Goal: Information Seeking & Learning: Find specific page/section

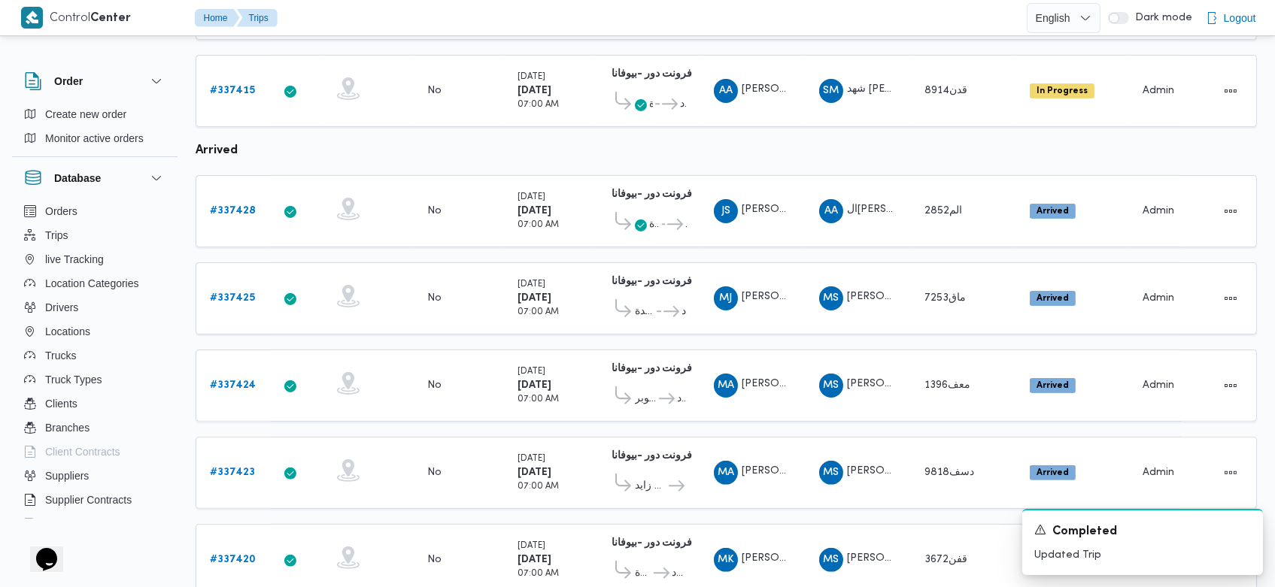
scroll to position [1063, 0]
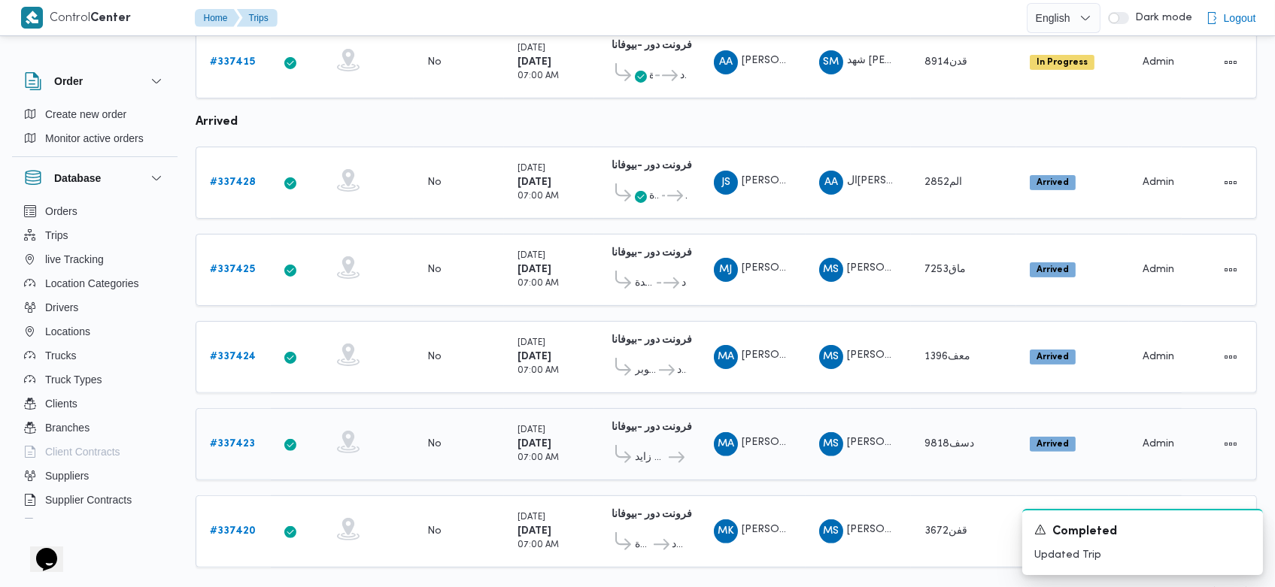
click at [1207, 408] on td "Actions" at bounding box center [1219, 444] width 75 height 72
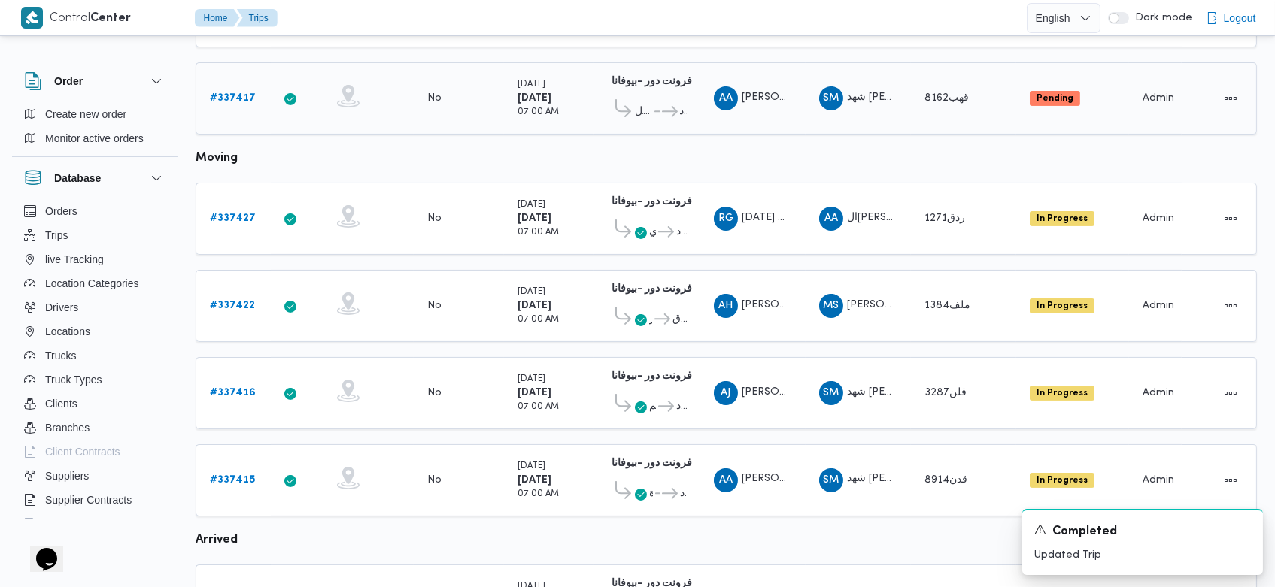
scroll to position [644, 0]
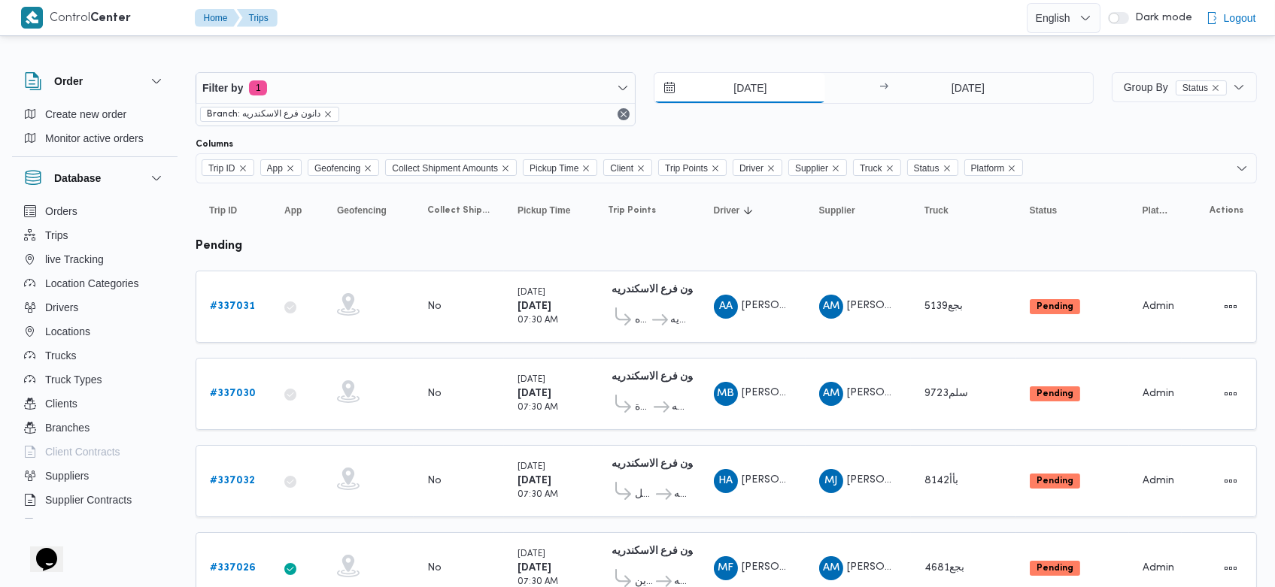
click at [723, 86] on input "14/9/2025" at bounding box center [739, 88] width 171 height 30
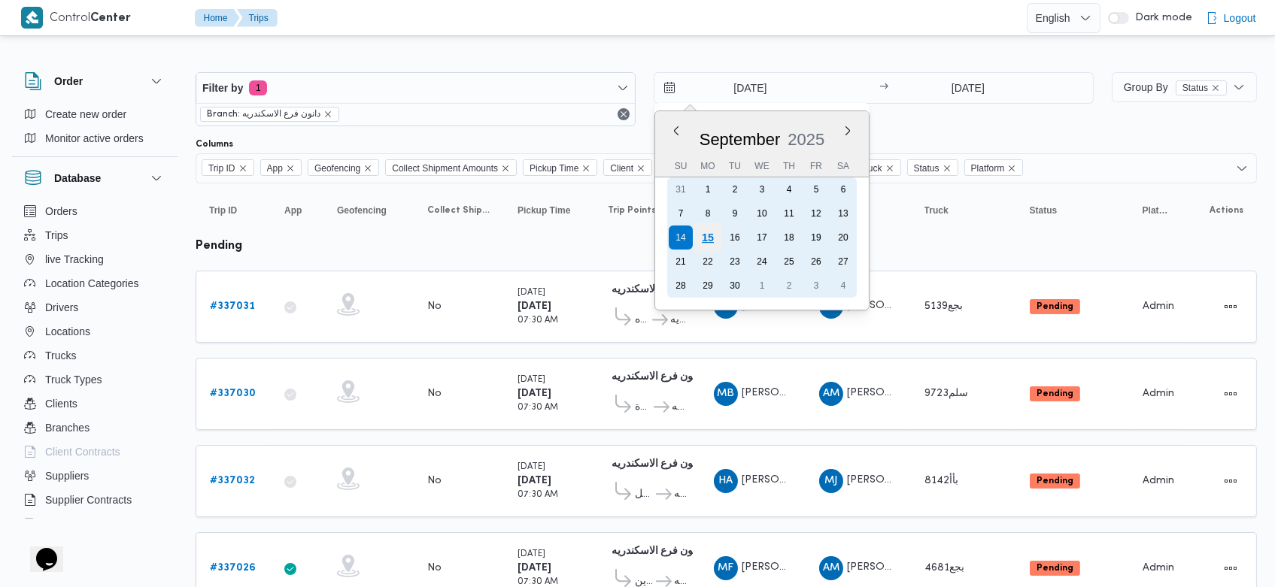
click at [697, 228] on div "15" at bounding box center [707, 237] width 29 height 29
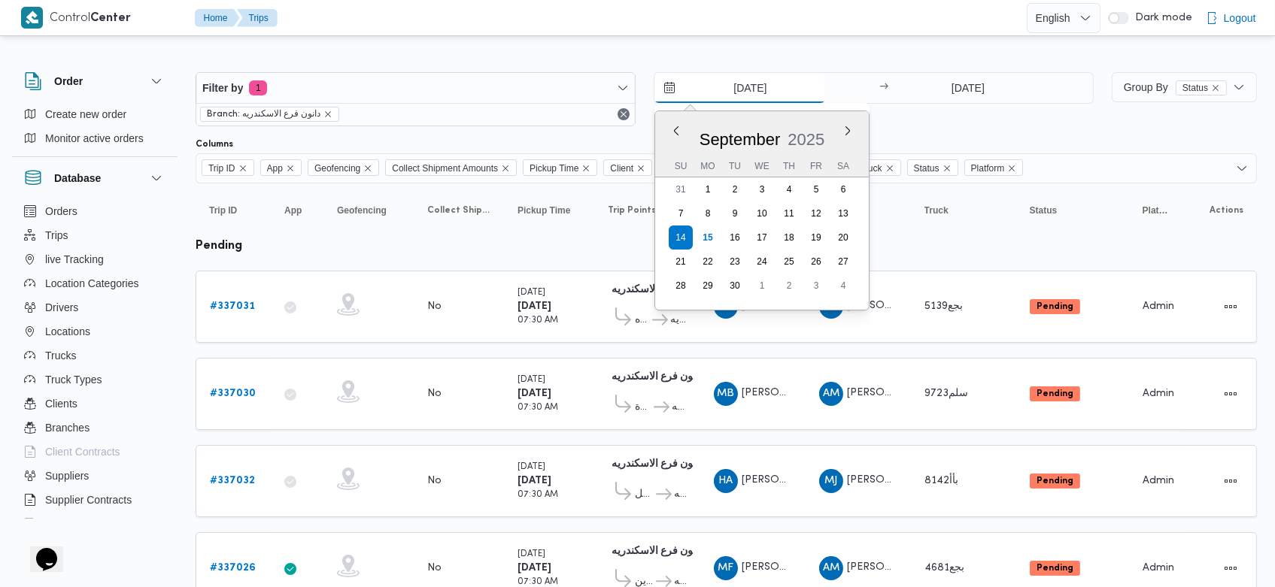
type input "[DATE]"
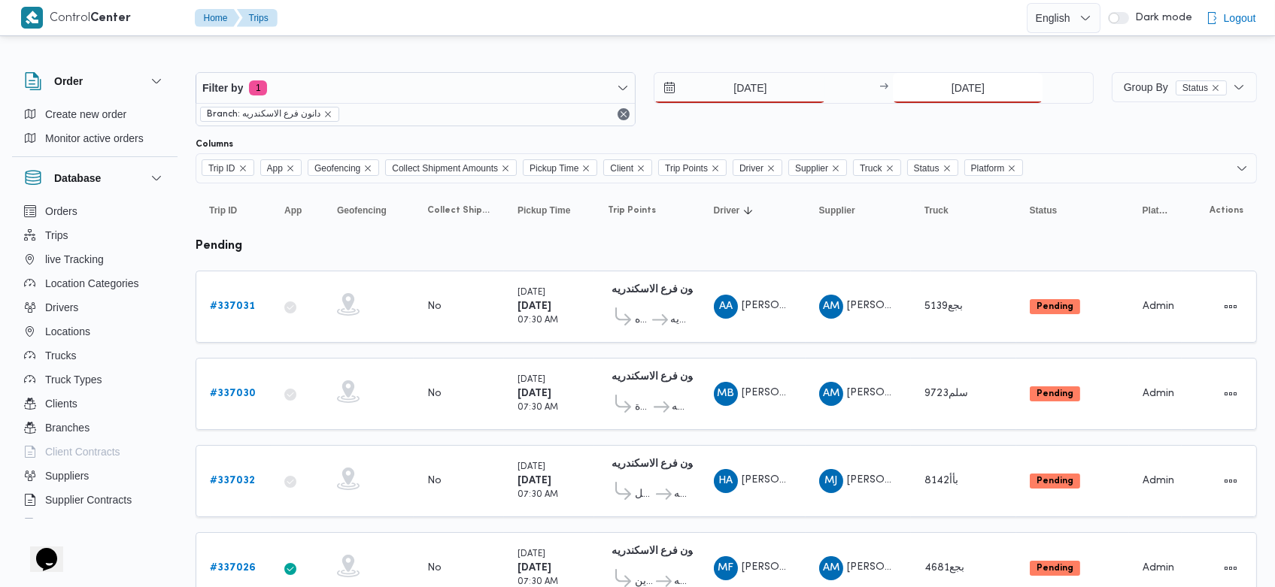
click at [936, 89] on input "14/9/2025" at bounding box center [968, 88] width 150 height 30
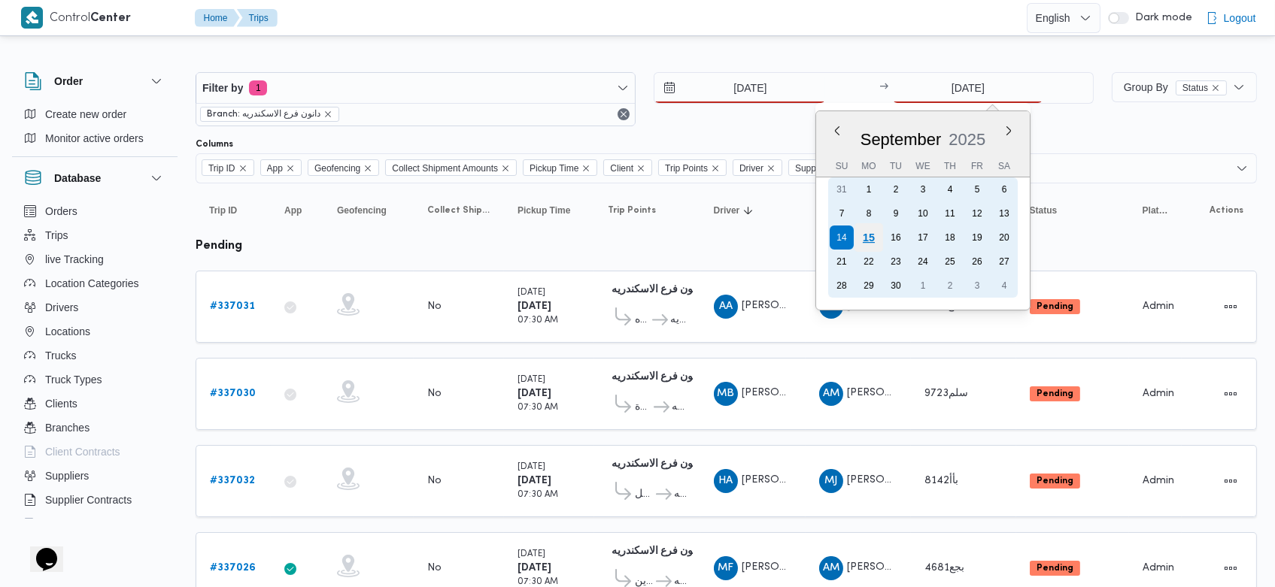
click at [872, 231] on div "15" at bounding box center [868, 237] width 29 height 29
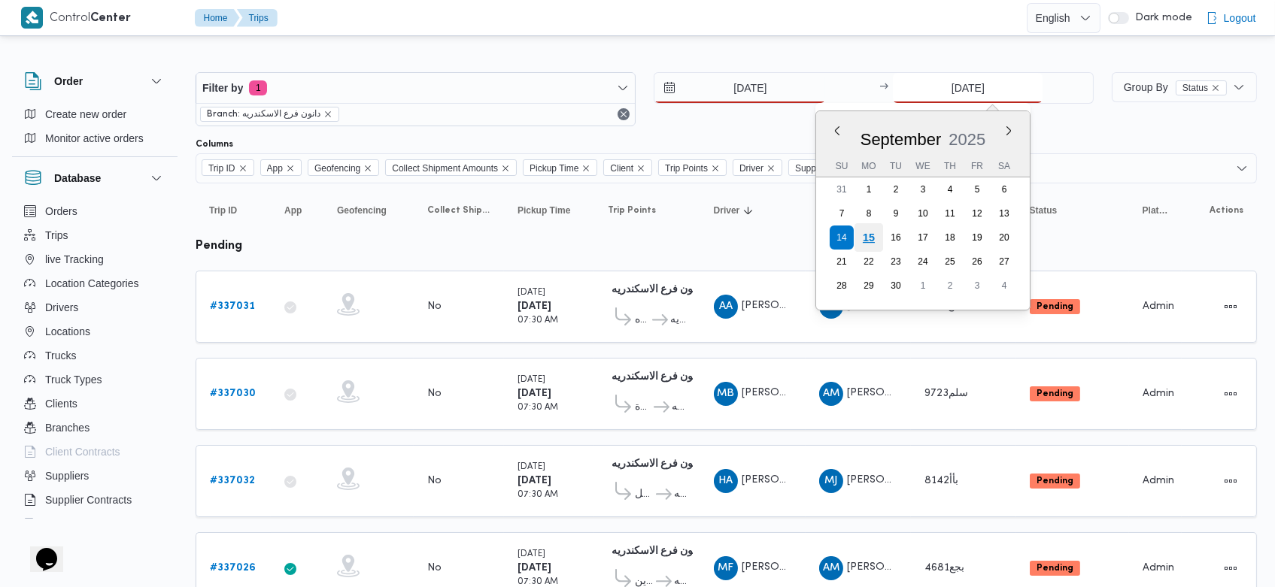
type input "[DATE]"
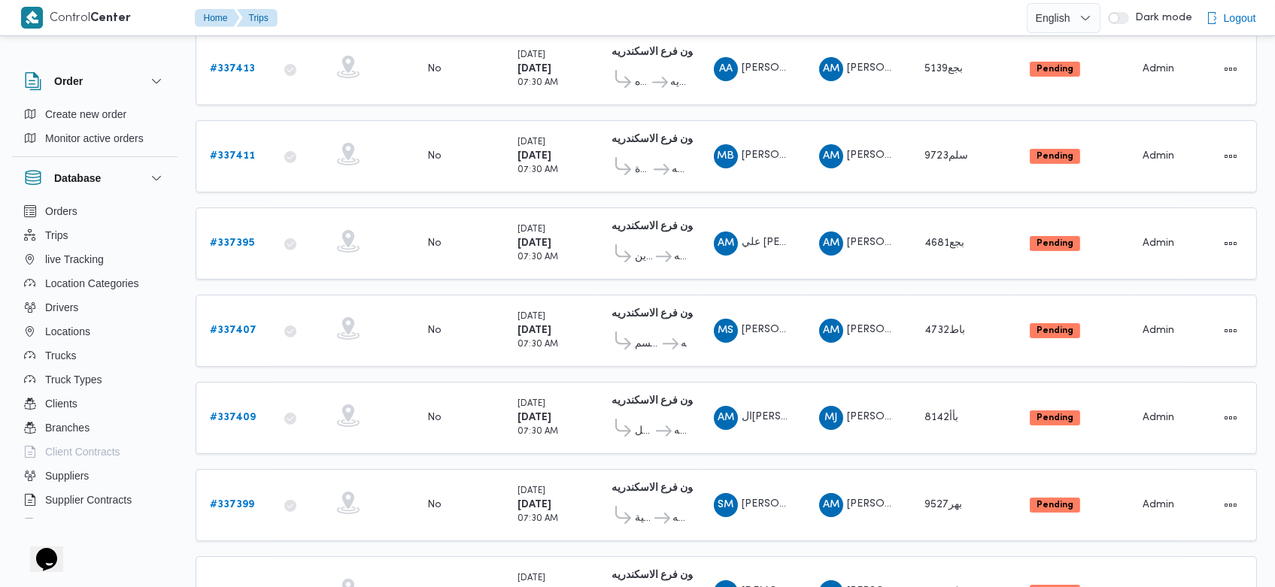
scroll to position [181, 0]
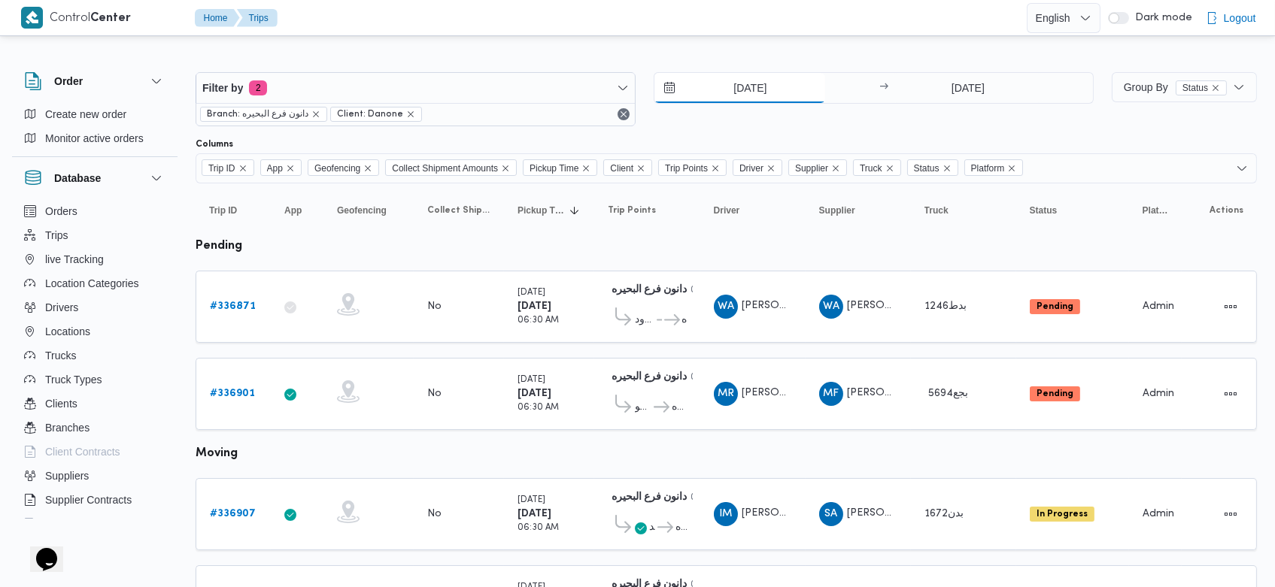
click at [731, 78] on input "14/9/2025" at bounding box center [739, 88] width 171 height 30
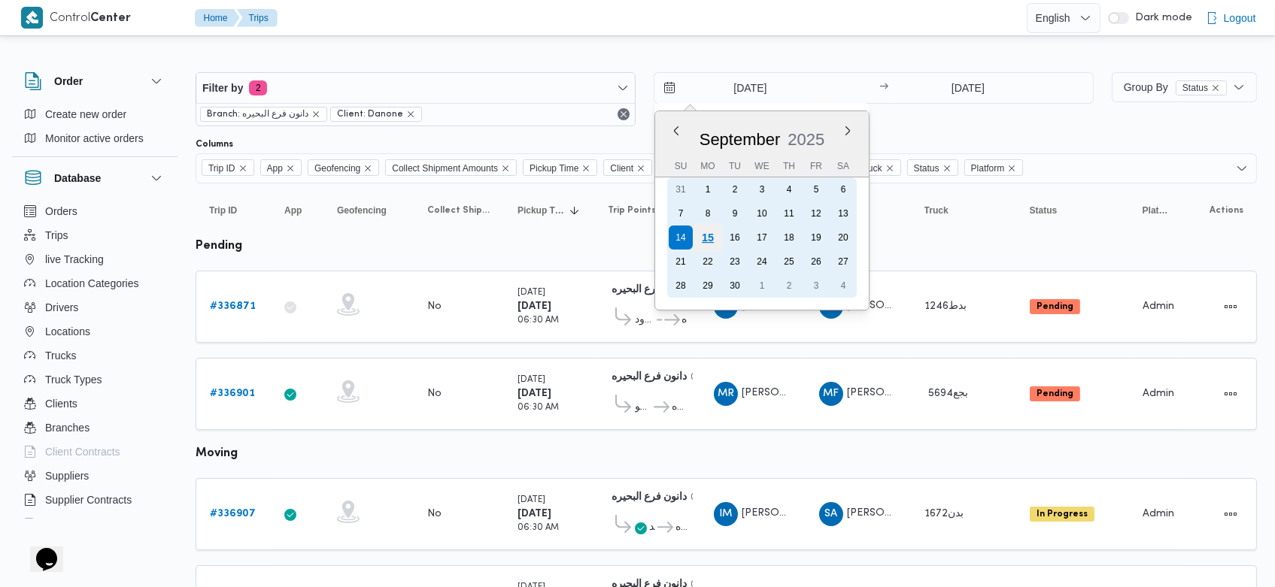
click at [711, 229] on div "15" at bounding box center [707, 237] width 29 height 29
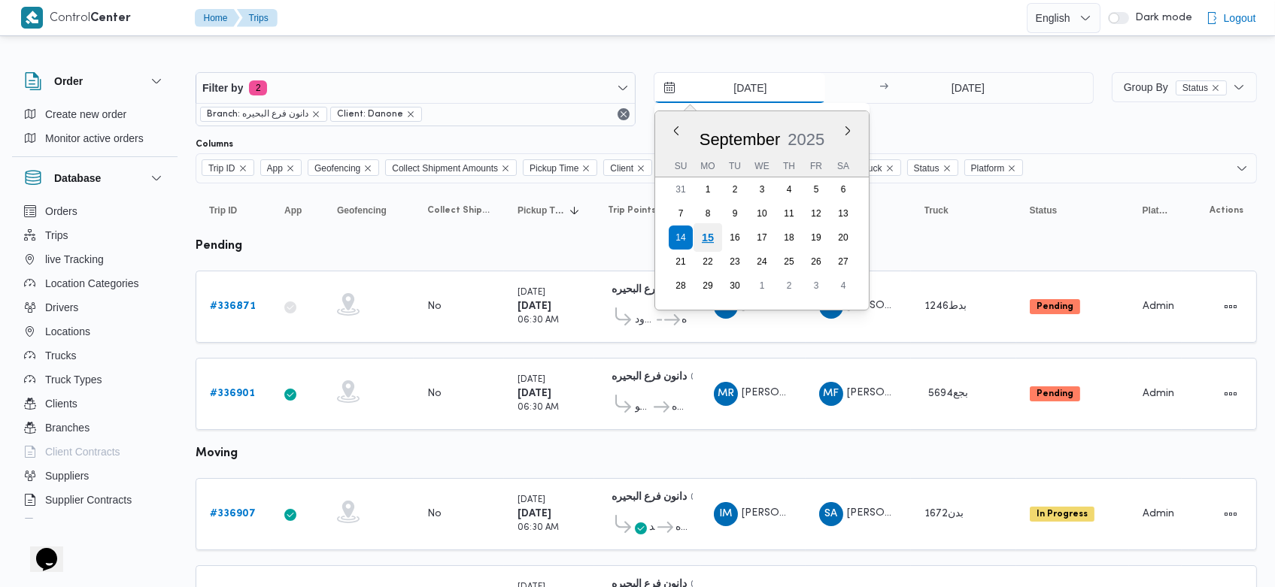
type input "[DATE]"
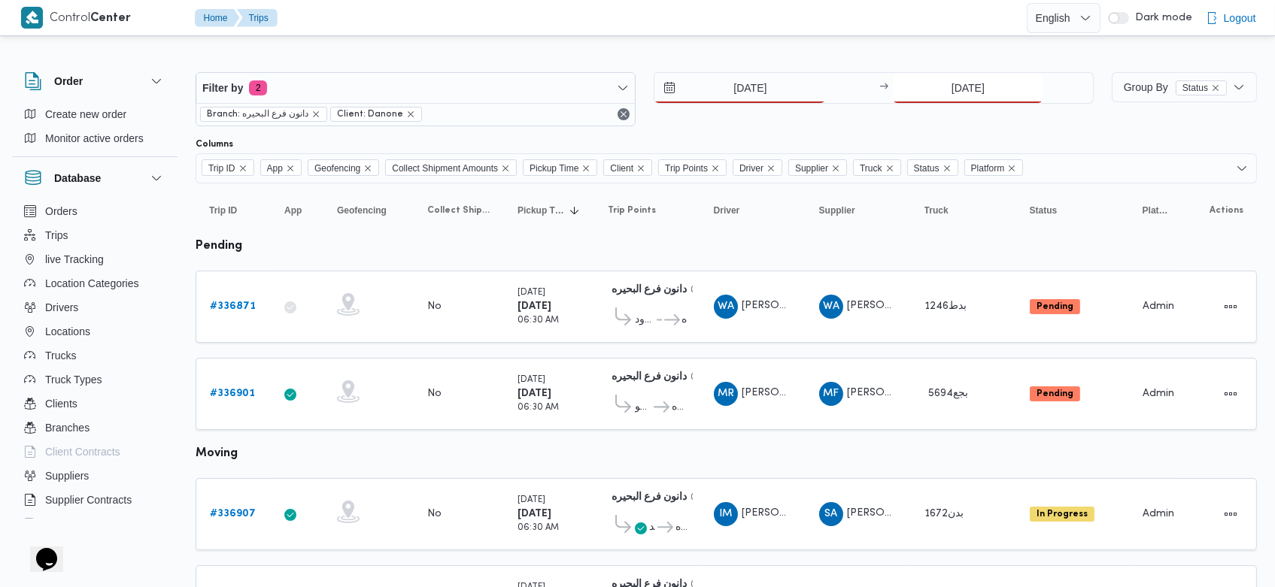
click at [944, 90] on input "14/9/2025" at bounding box center [968, 88] width 150 height 30
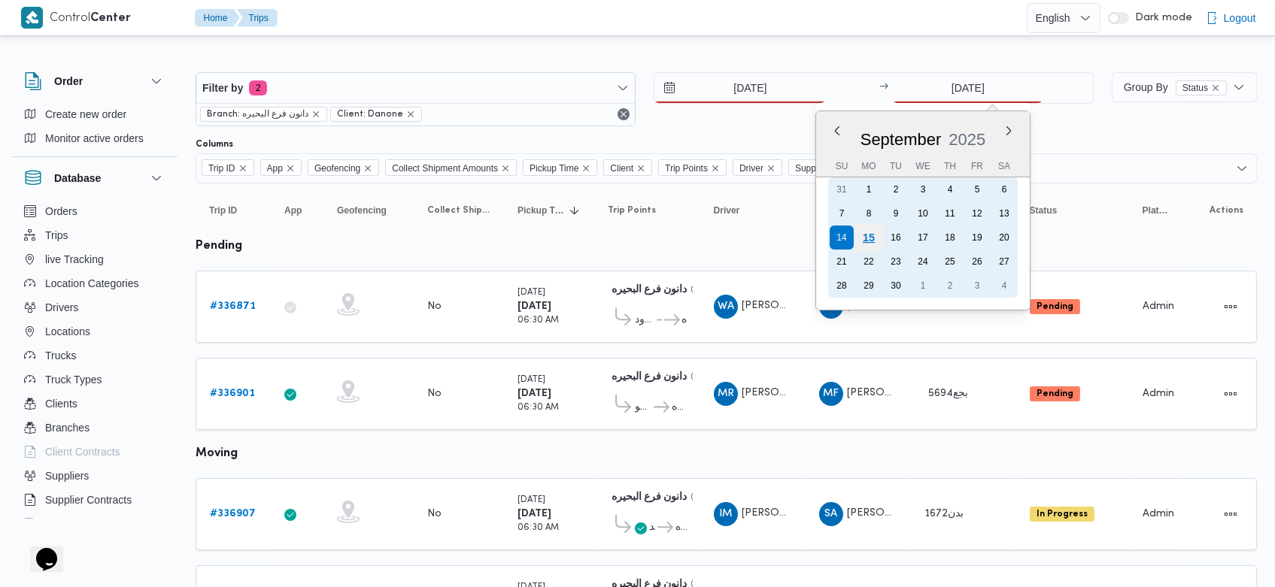
click at [876, 239] on div "15" at bounding box center [868, 237] width 29 height 29
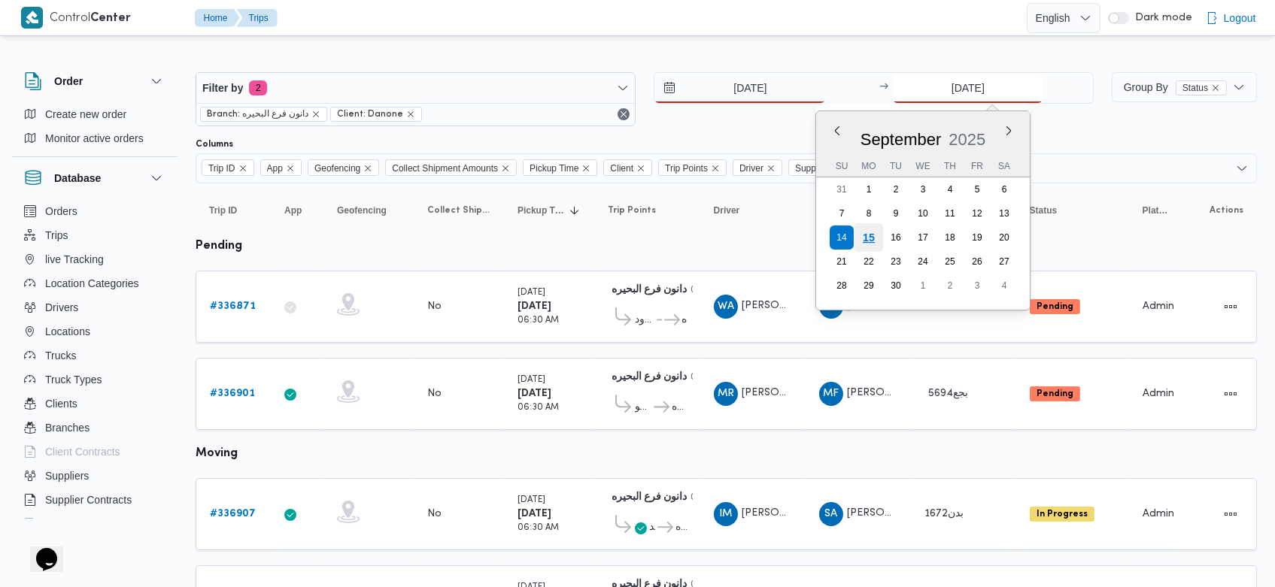
type input "[DATE]"
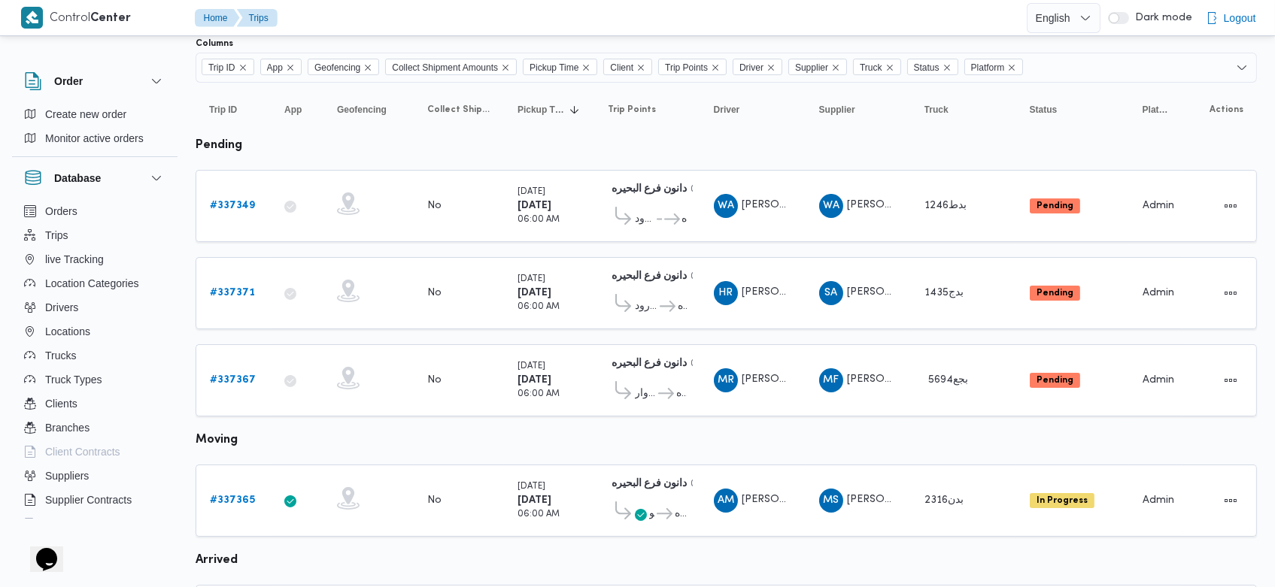
scroll to position [44, 0]
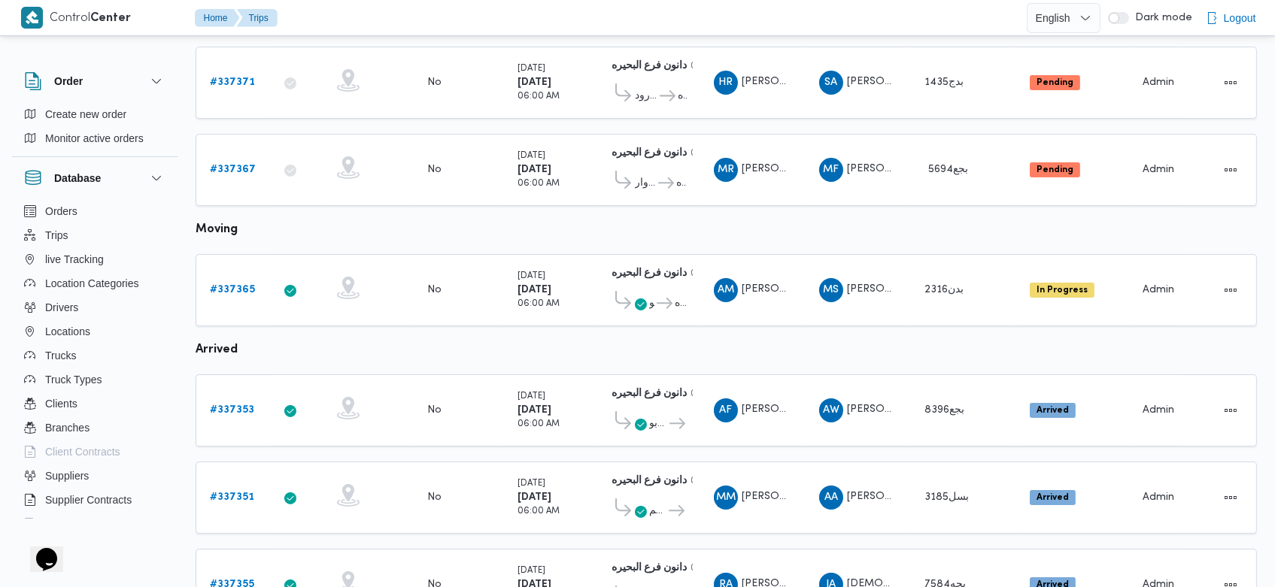
scroll to position [0, 0]
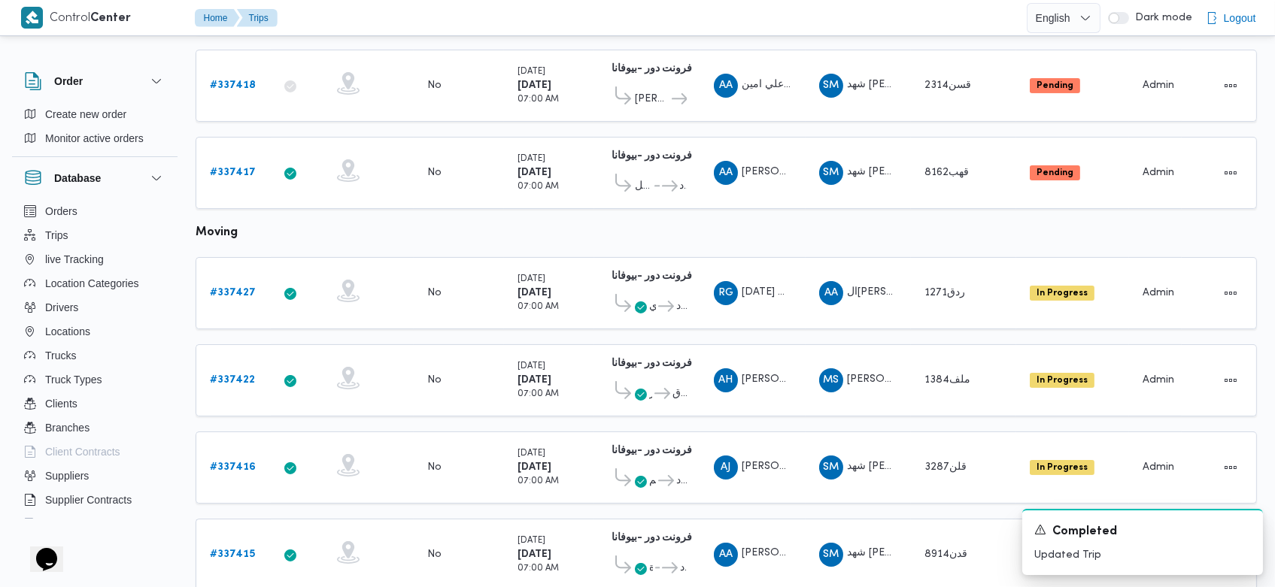
scroll to position [1063, 0]
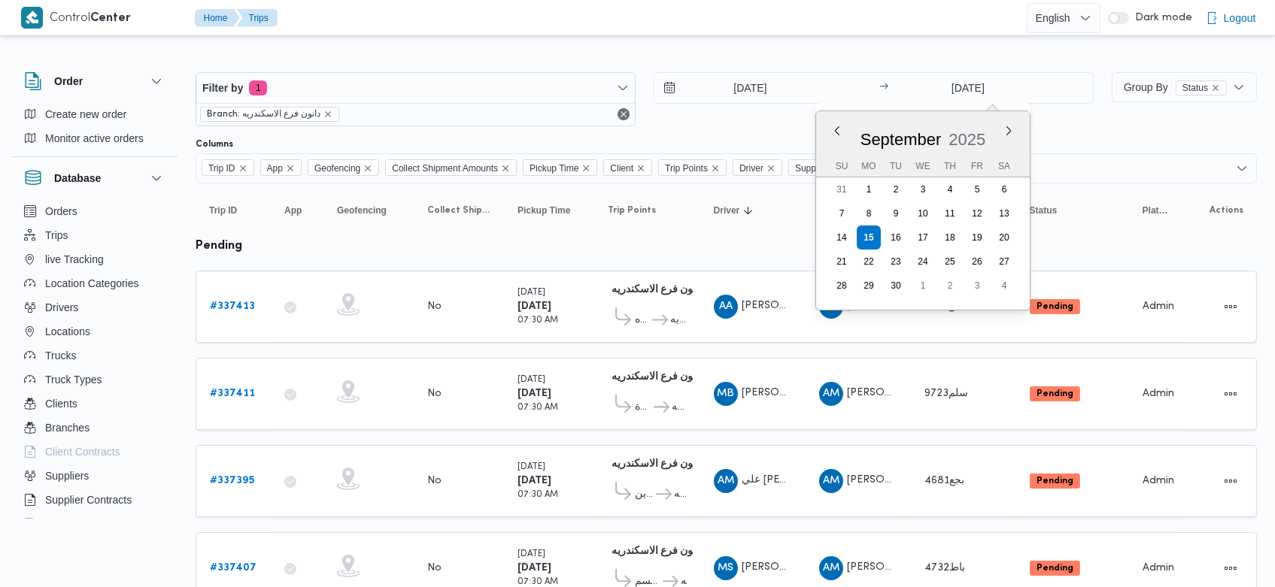
click at [590, 56] on div at bounding box center [726, 60] width 1061 height 24
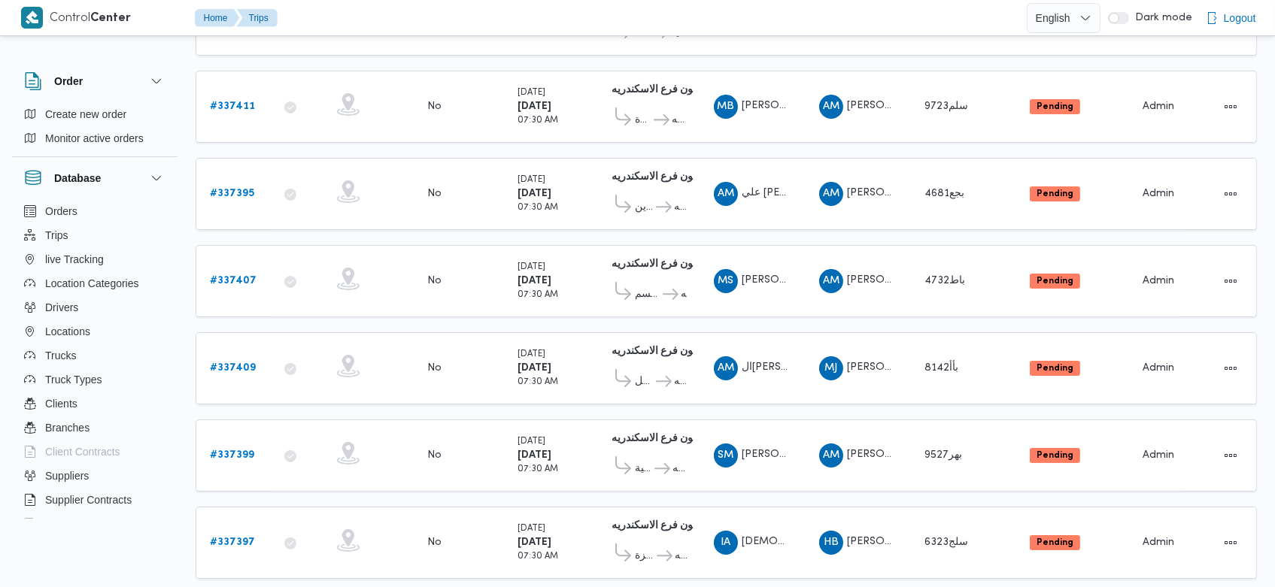
scroll to position [284, 0]
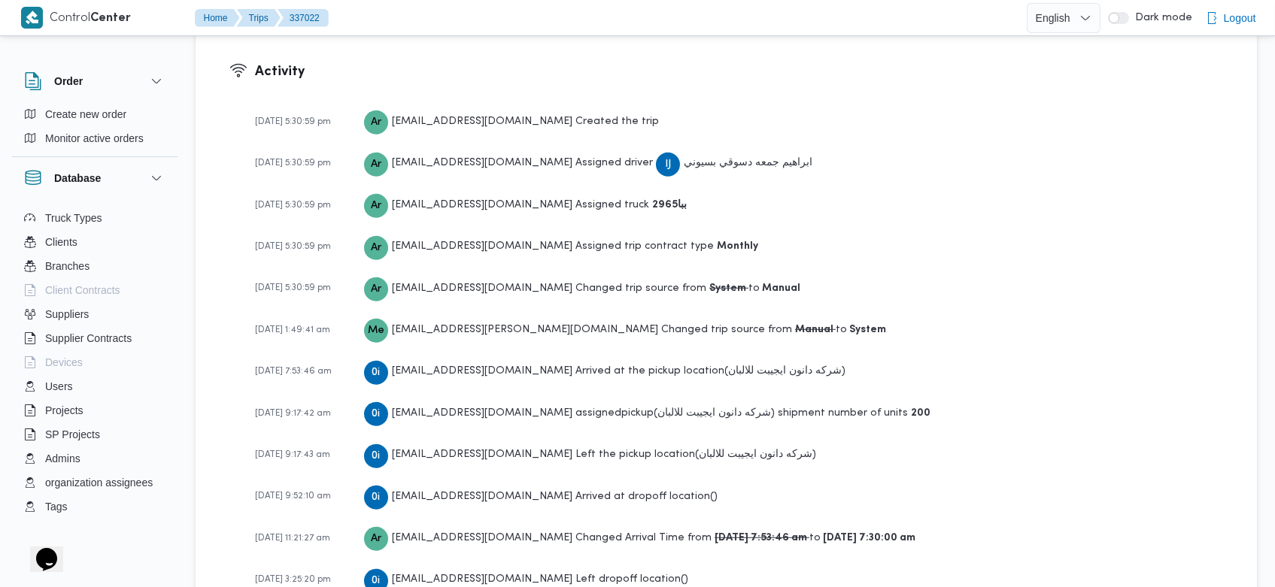
scroll to position [2265, 0]
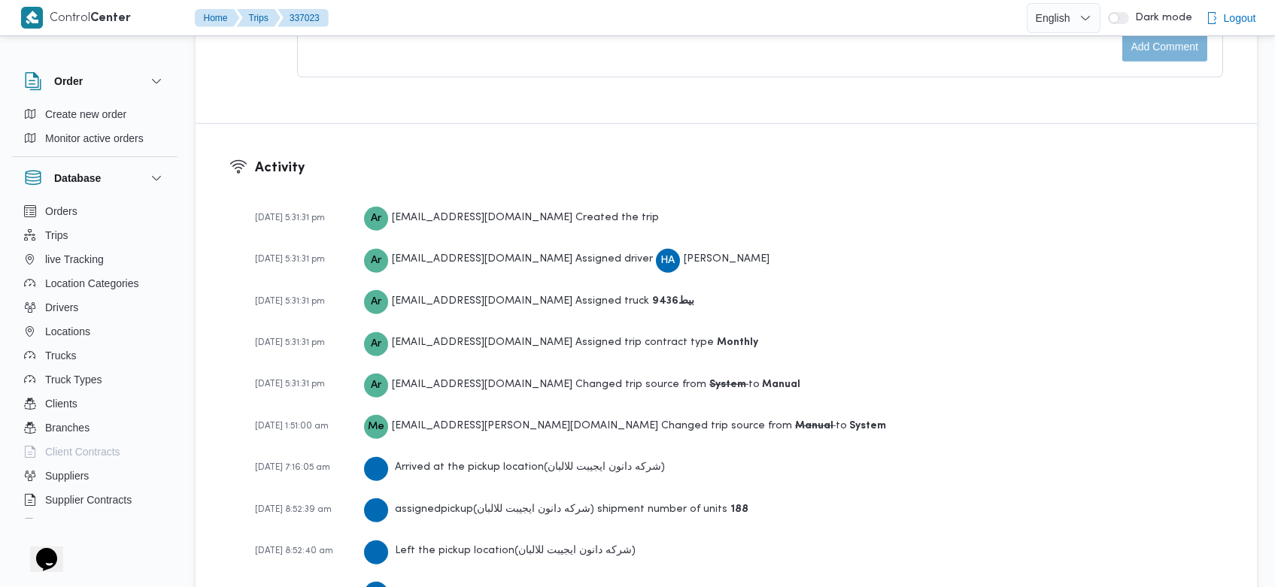
scroll to position [2265, 0]
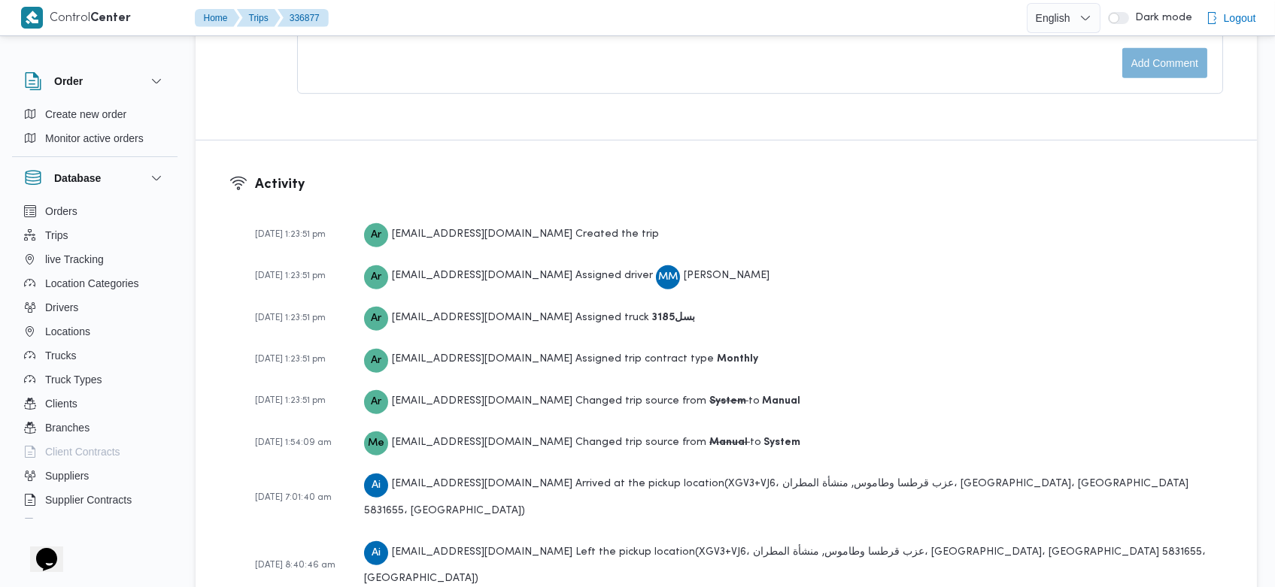
scroll to position [2308, 0]
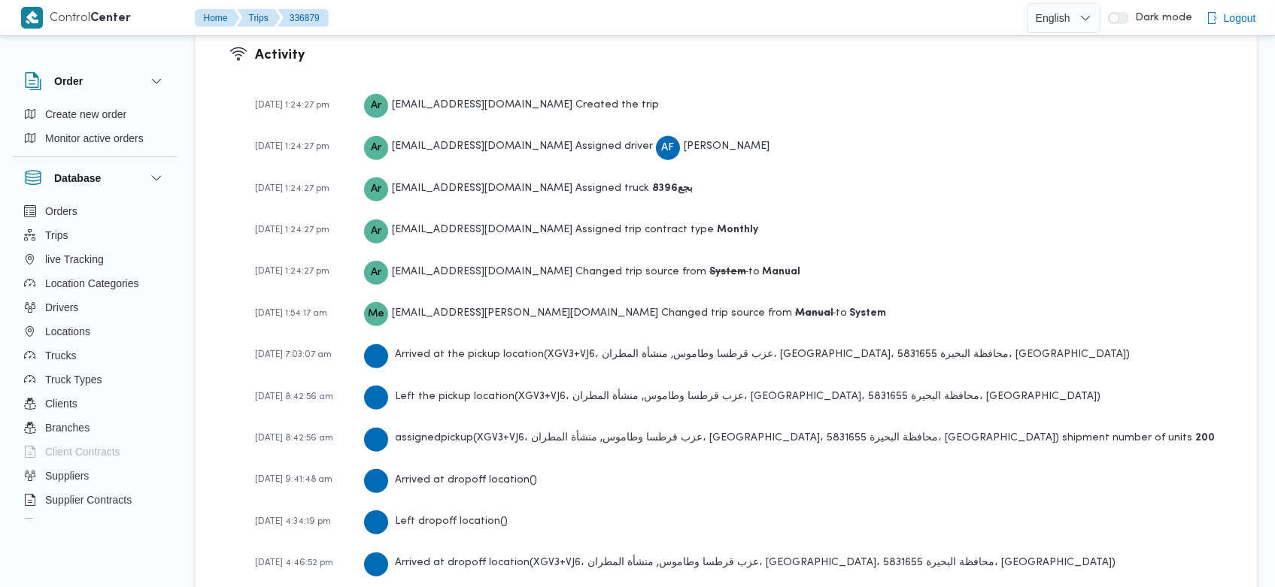
scroll to position [2265, 0]
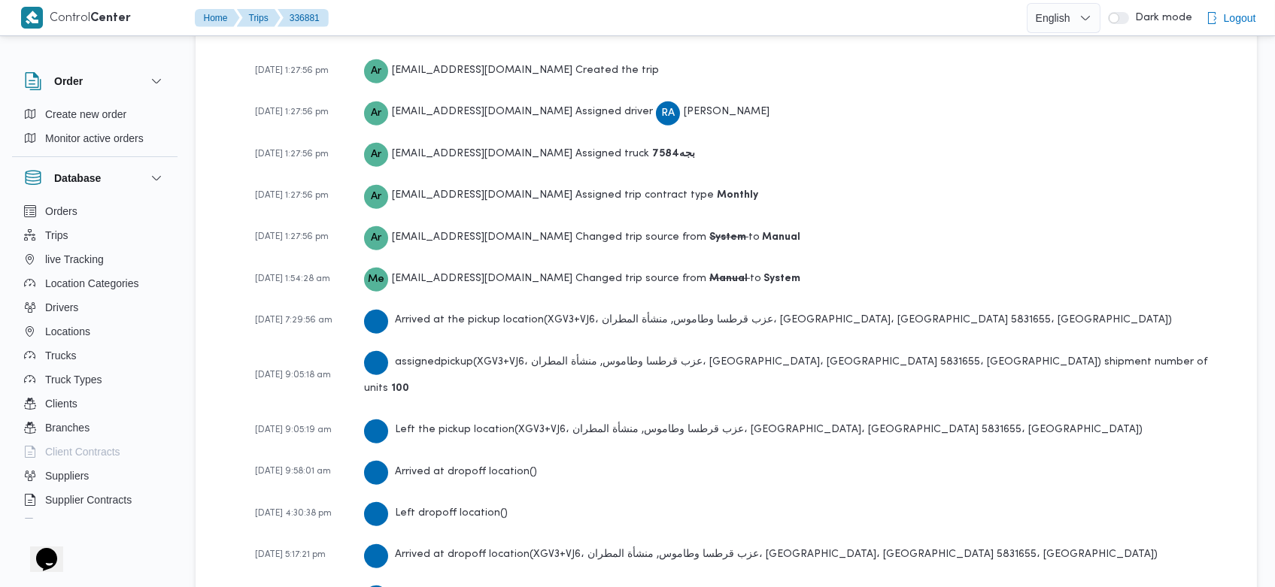
scroll to position [2223, 0]
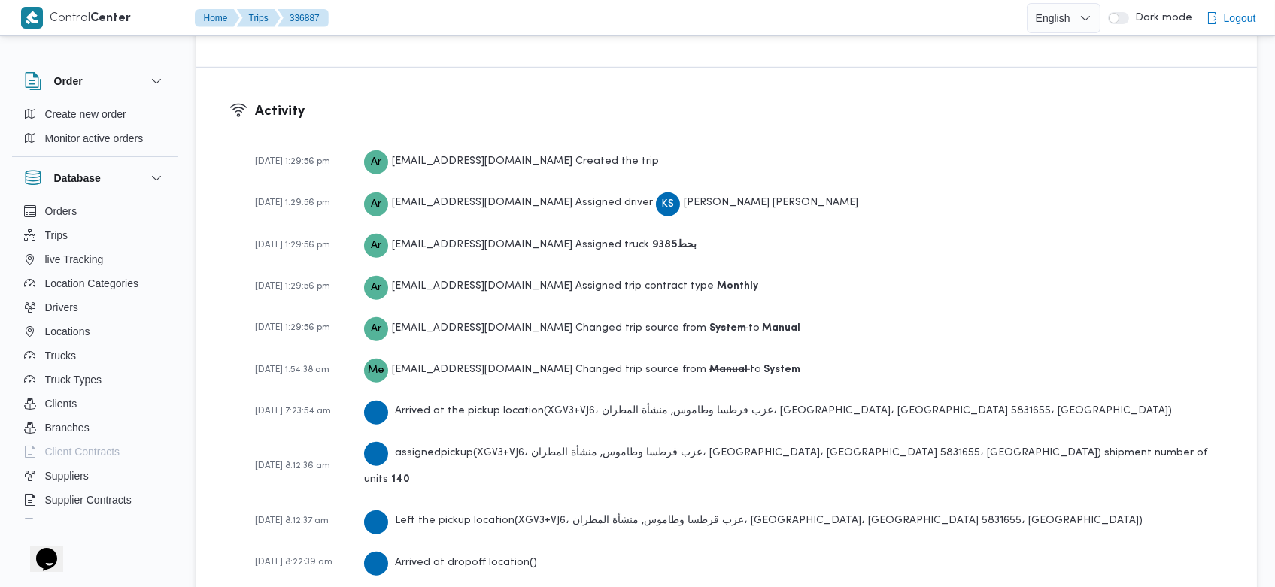
scroll to position [2223, 0]
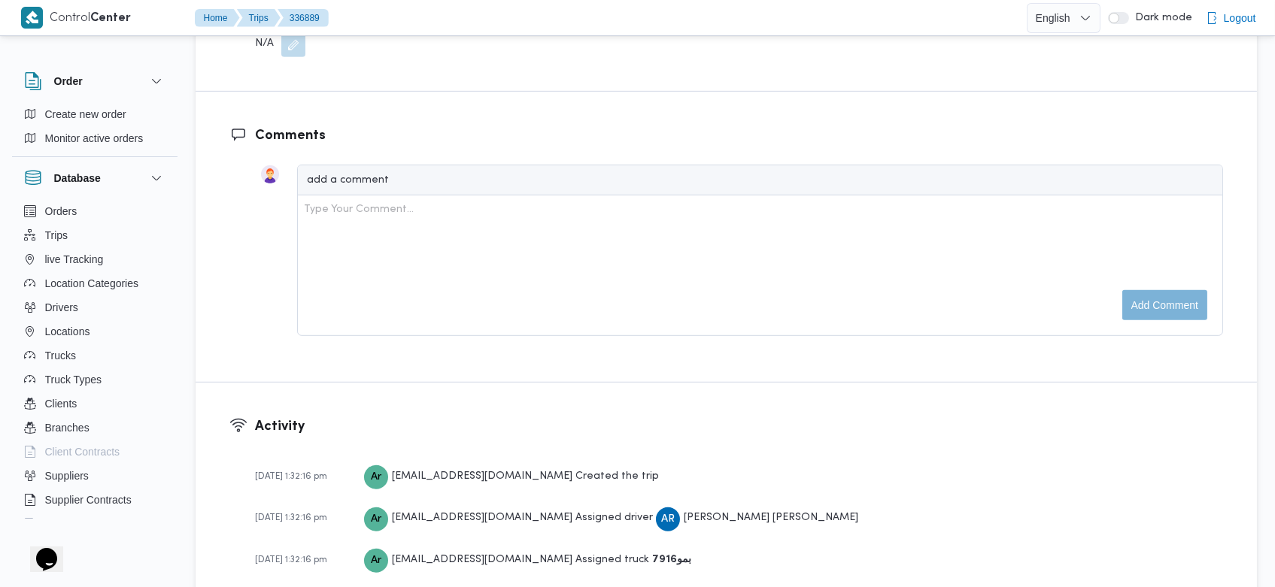
scroll to position [2265, 0]
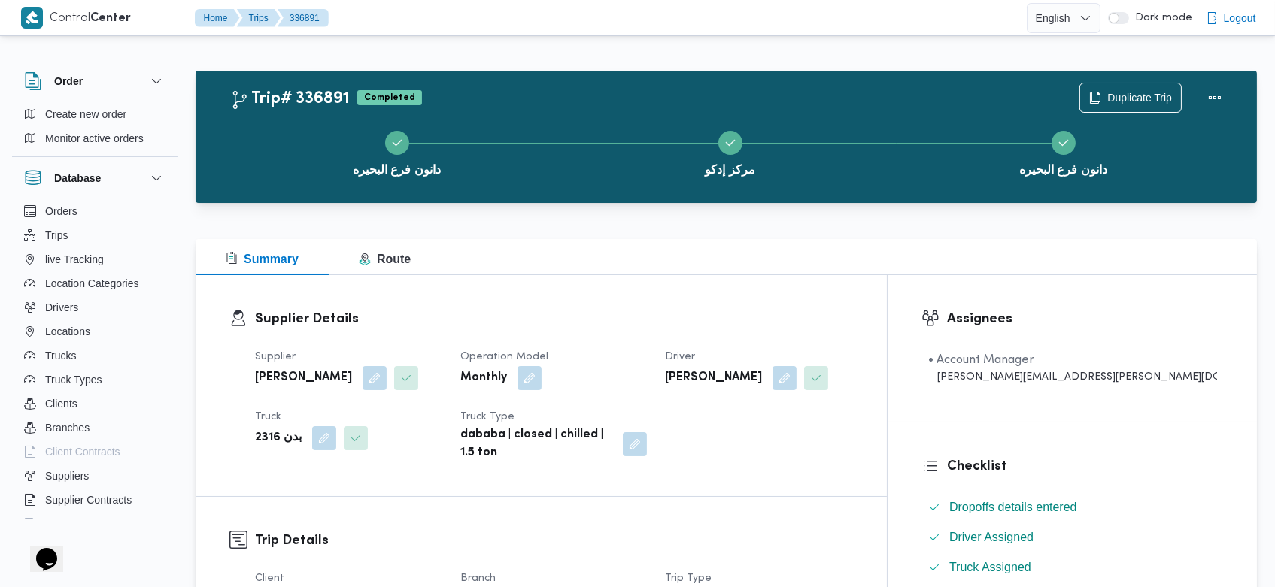
scroll to position [2478, 0]
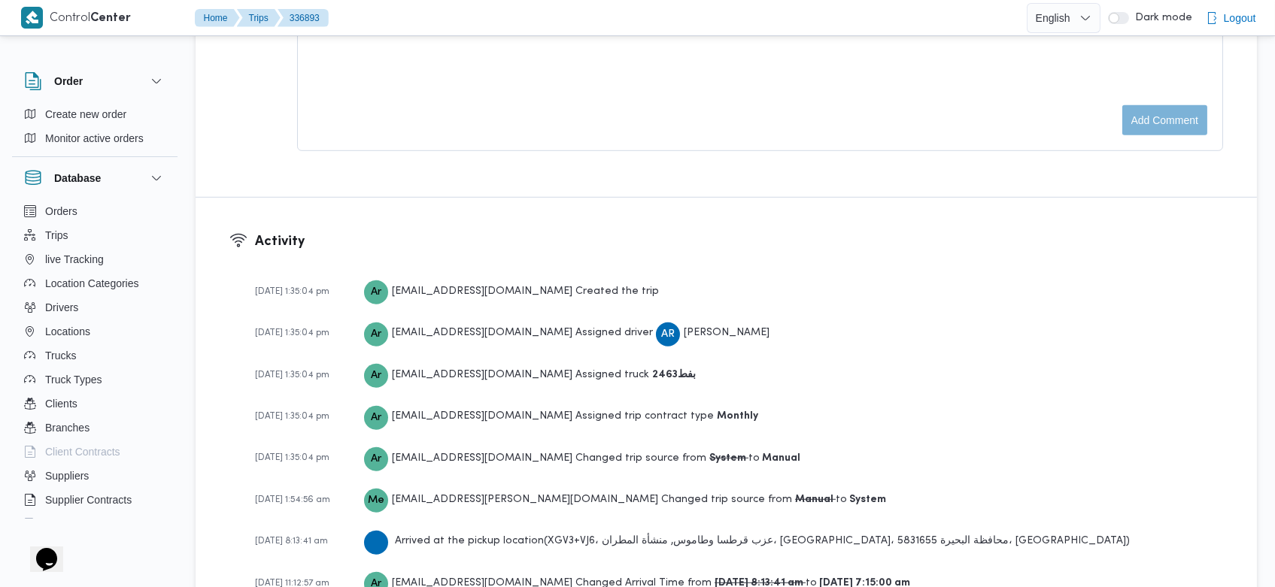
scroll to position [2350, 0]
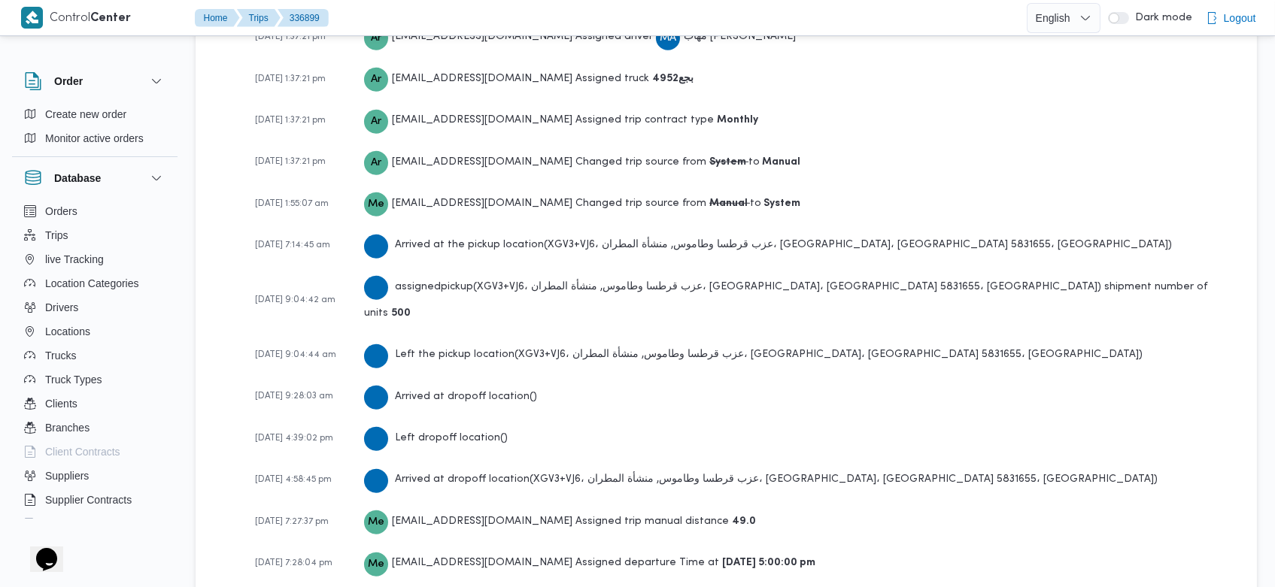
scroll to position [2265, 0]
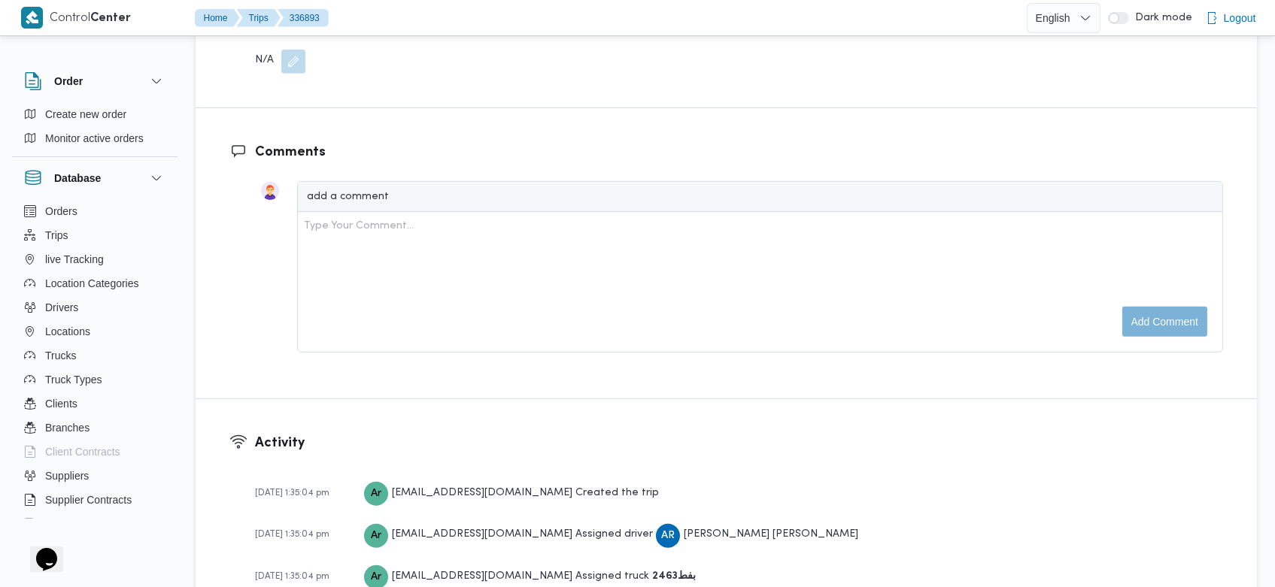
scroll to position [2350, 0]
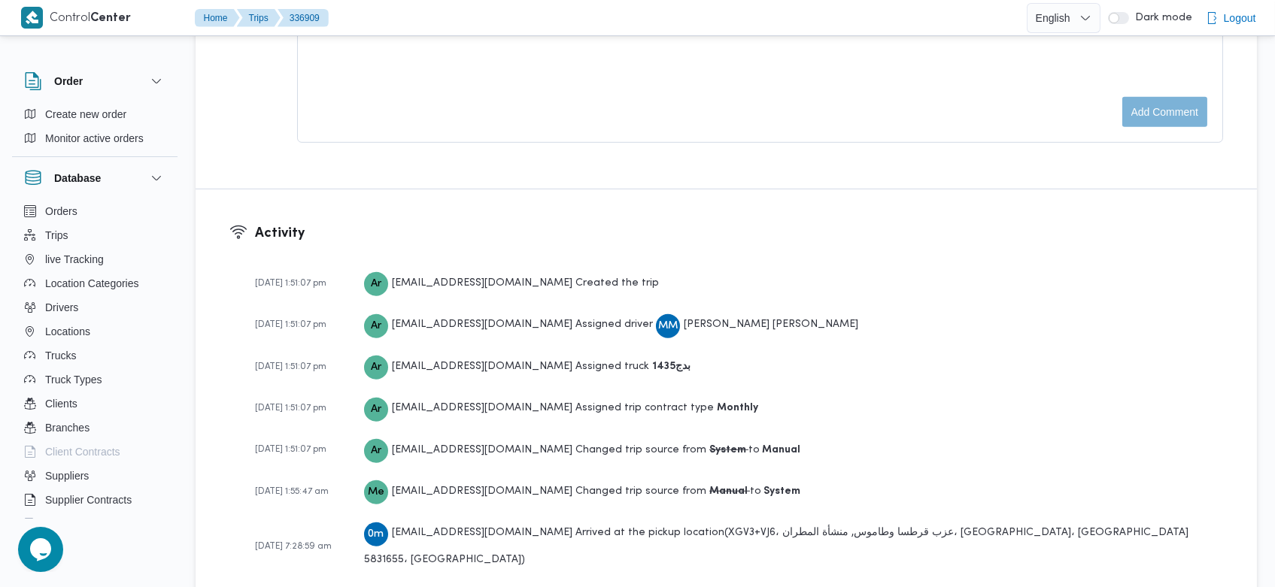
scroll to position [2265, 0]
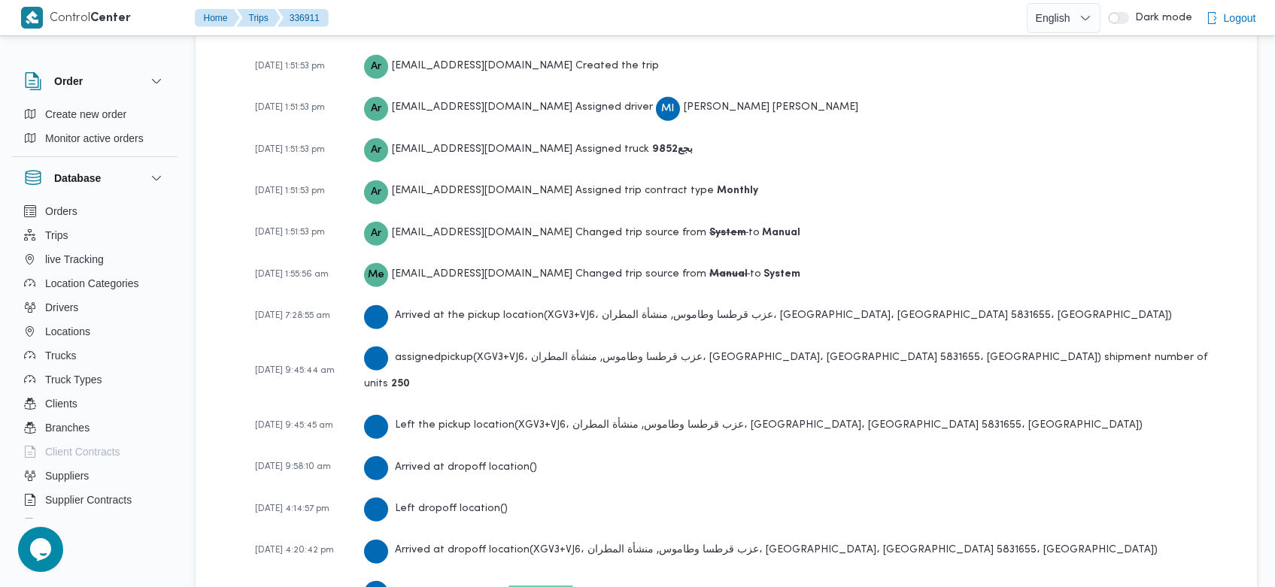
scroll to position [2460, 0]
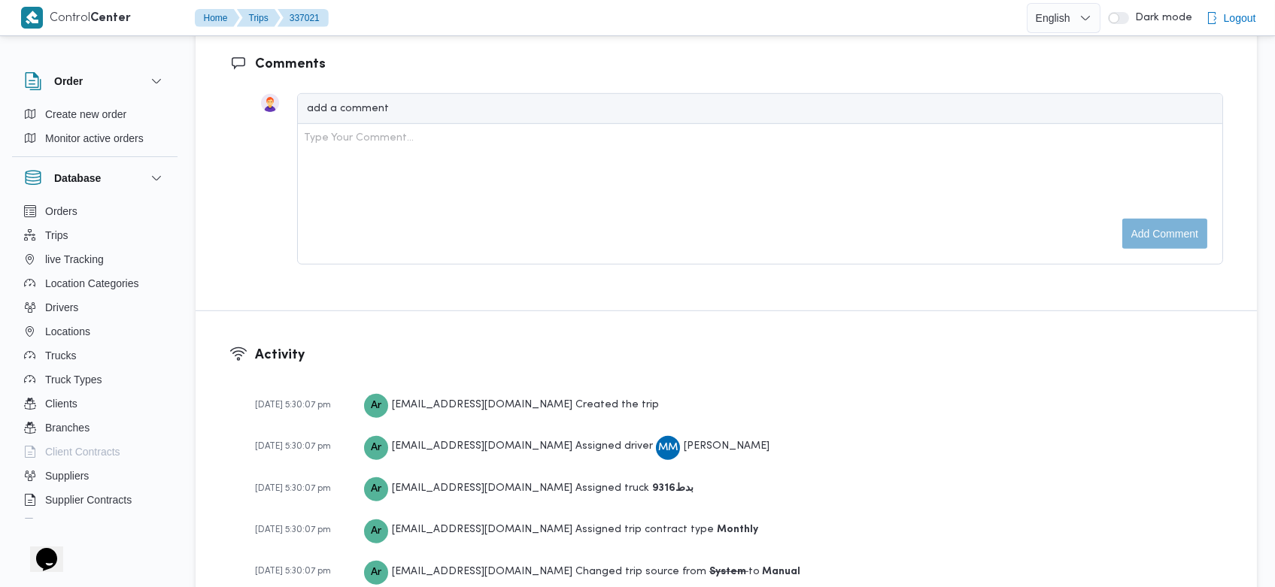
scroll to position [2478, 0]
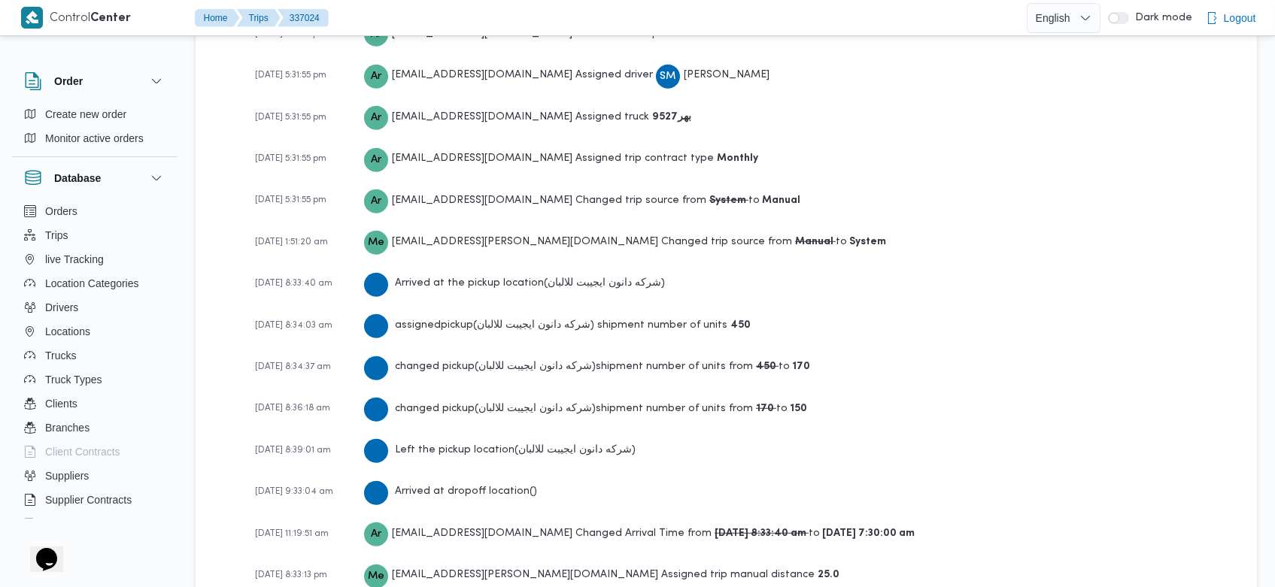
scroll to position [2393, 0]
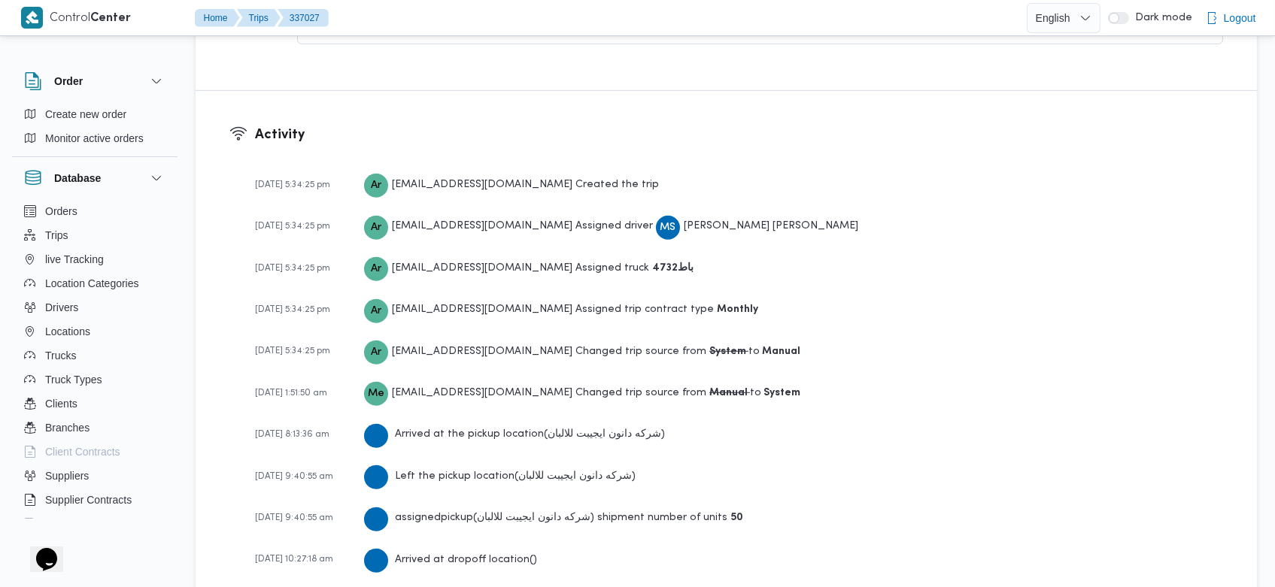
scroll to position [2460, 0]
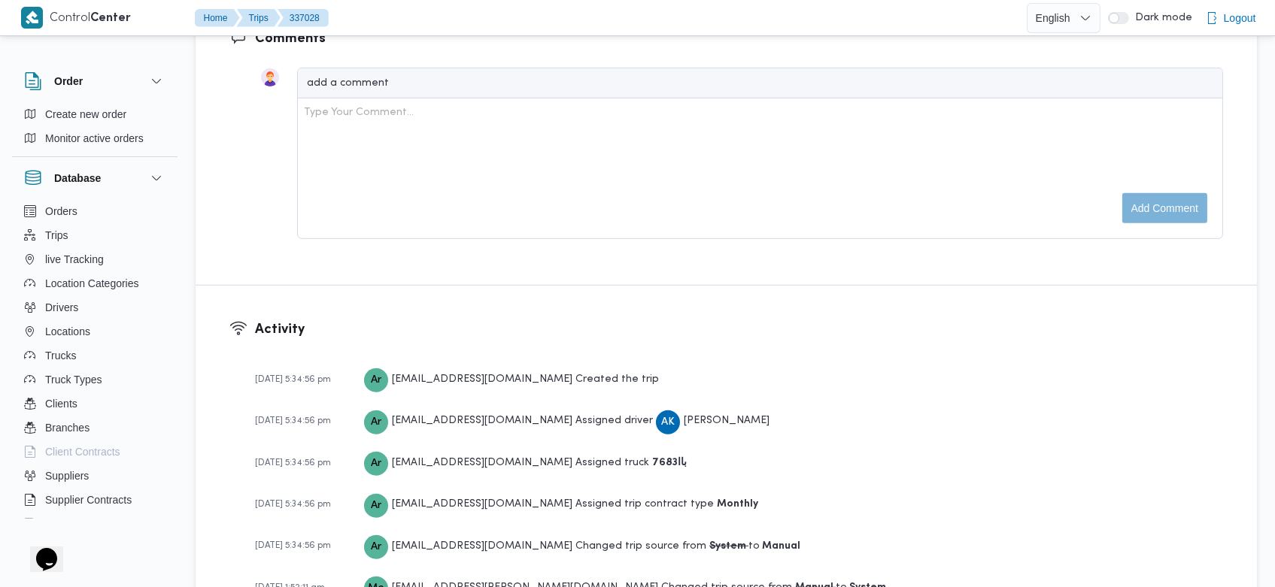
scroll to position [2308, 0]
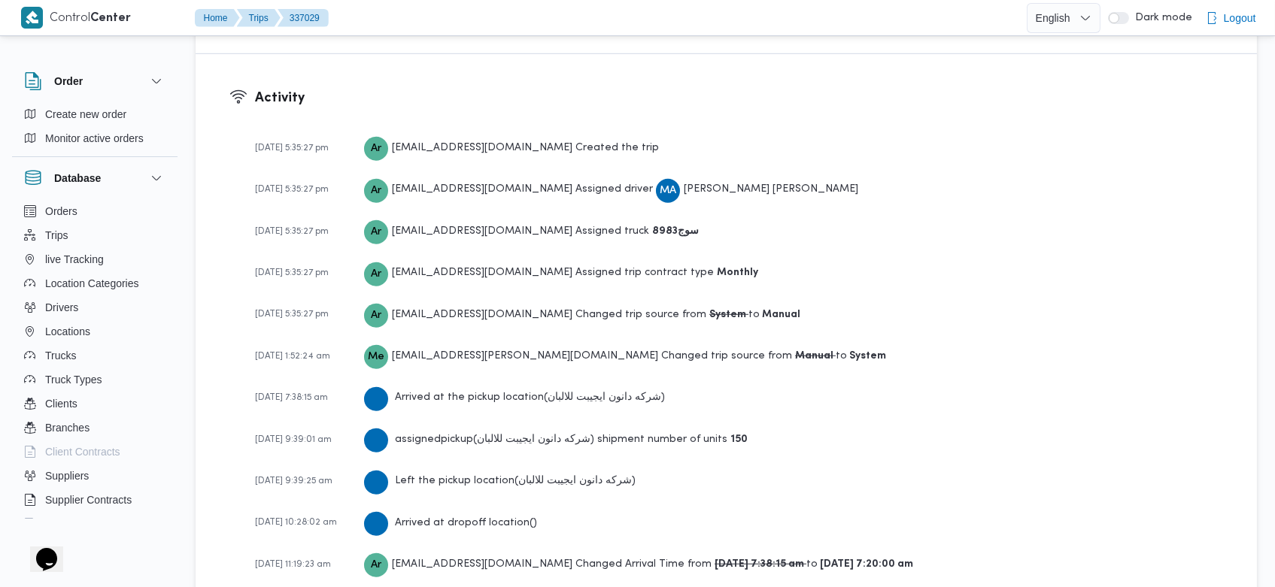
scroll to position [2265, 0]
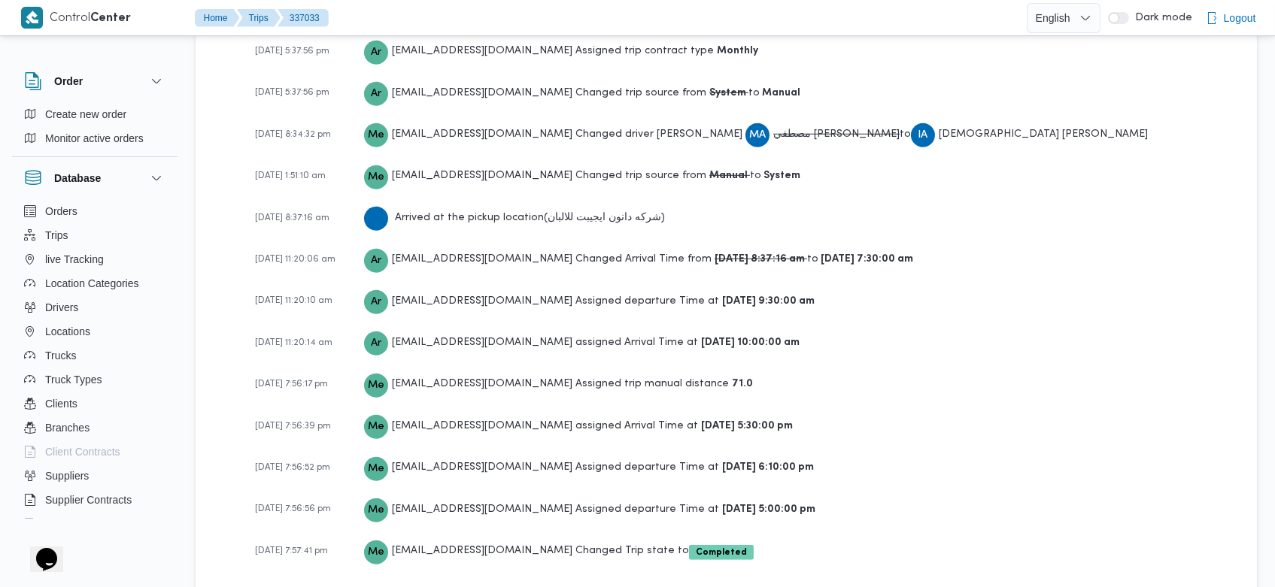
scroll to position [2307, 0]
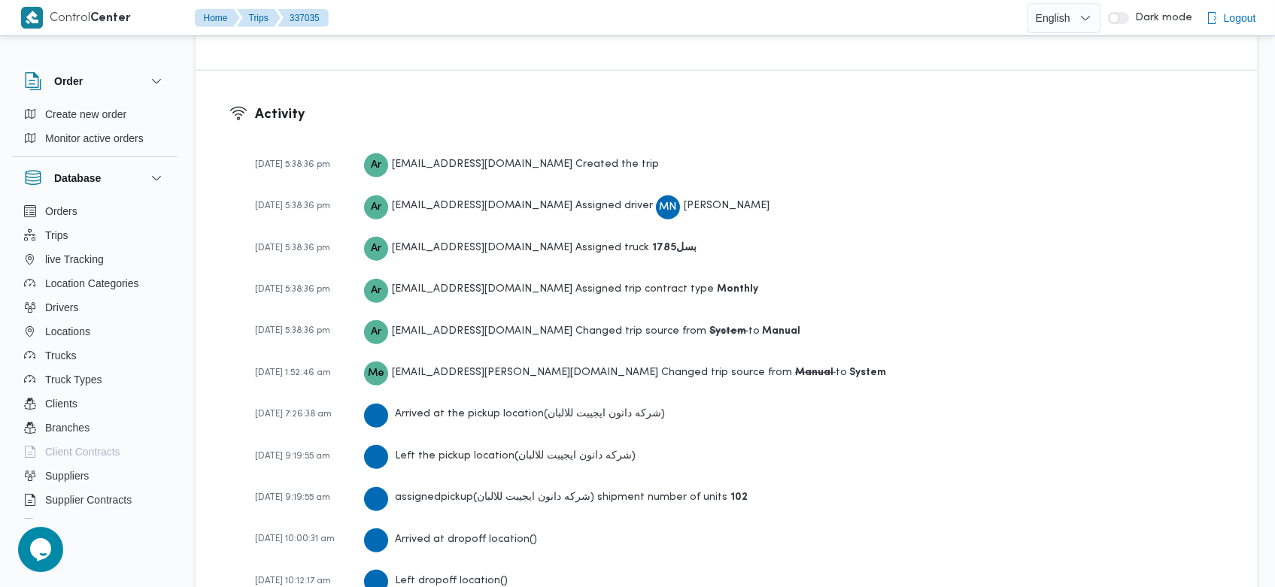
scroll to position [2265, 0]
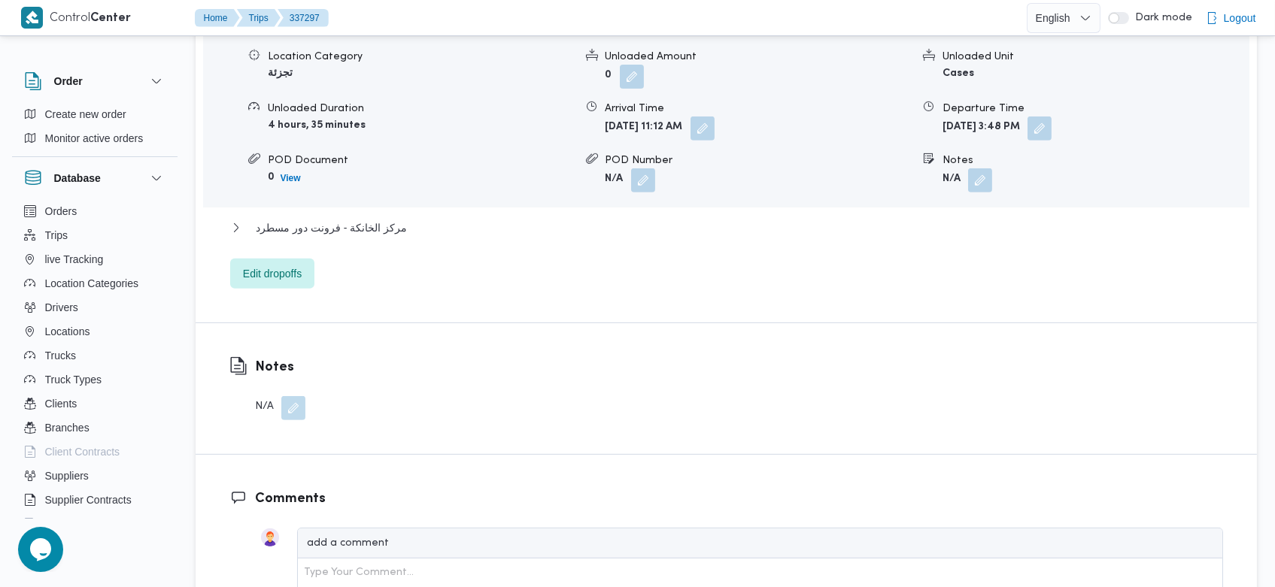
scroll to position [2277, 0]
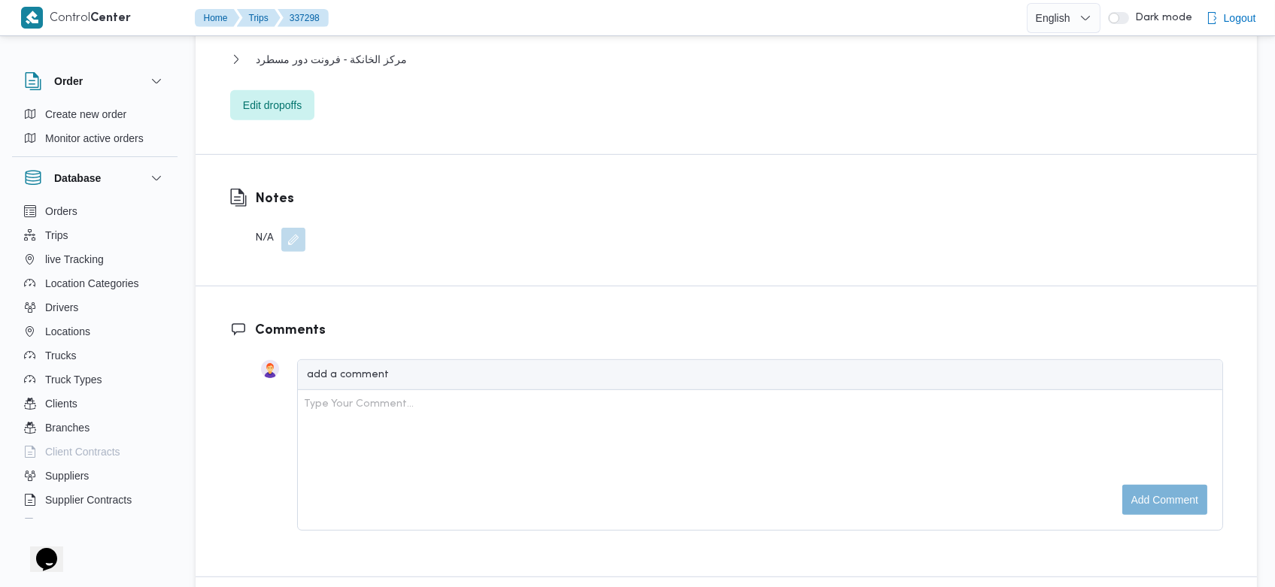
scroll to position [1709, 0]
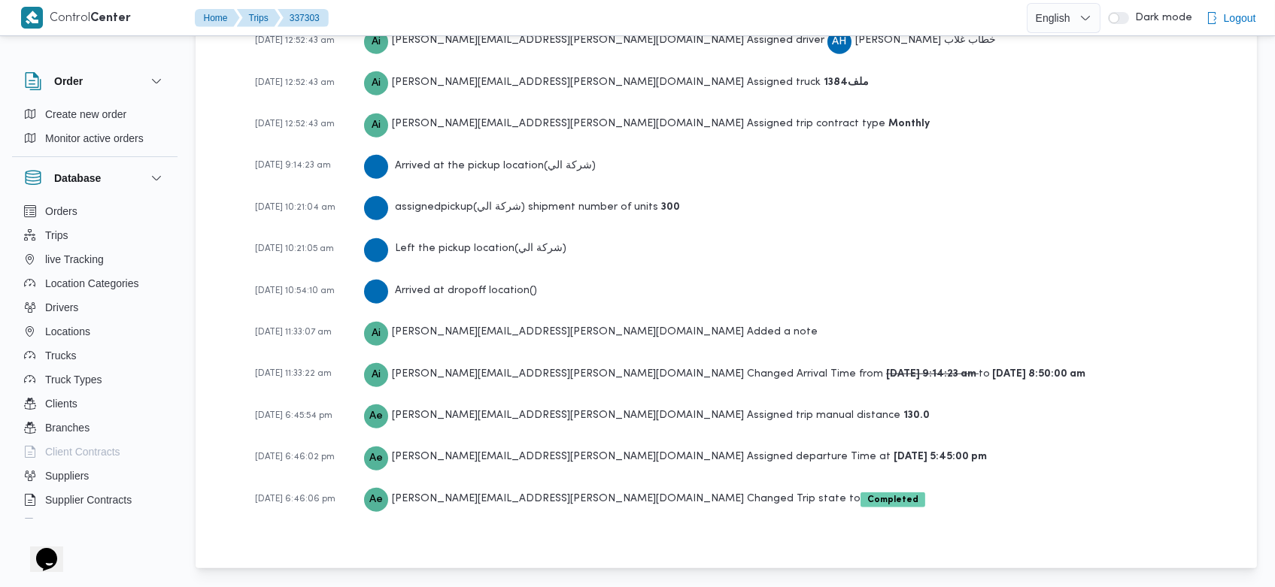
scroll to position [2232, 0]
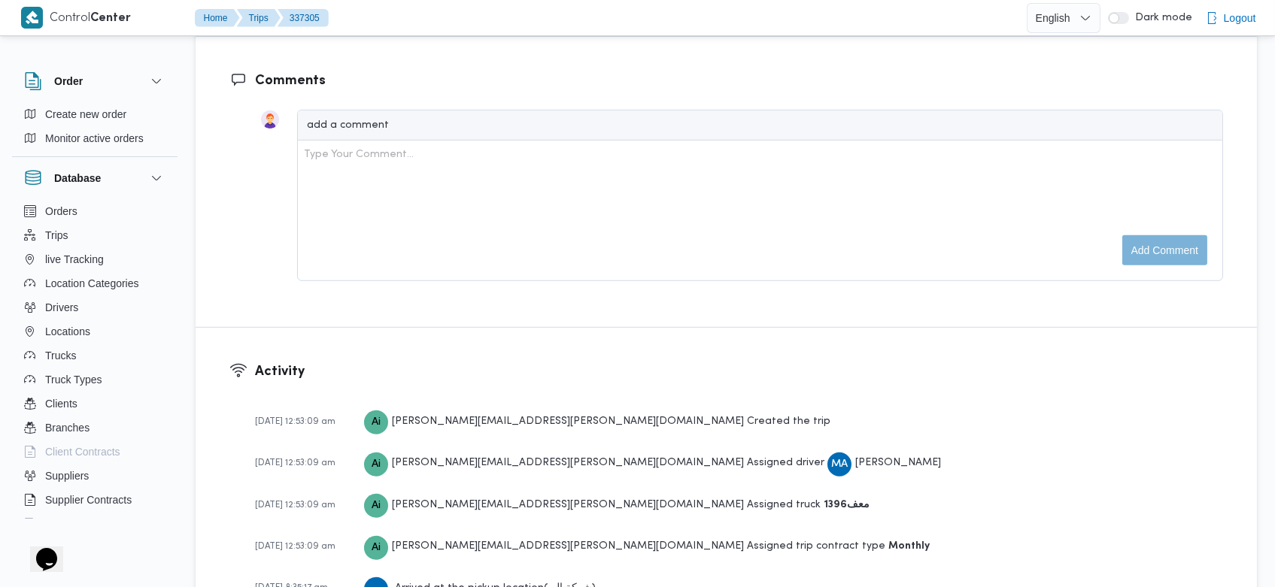
scroll to position [2192, 0]
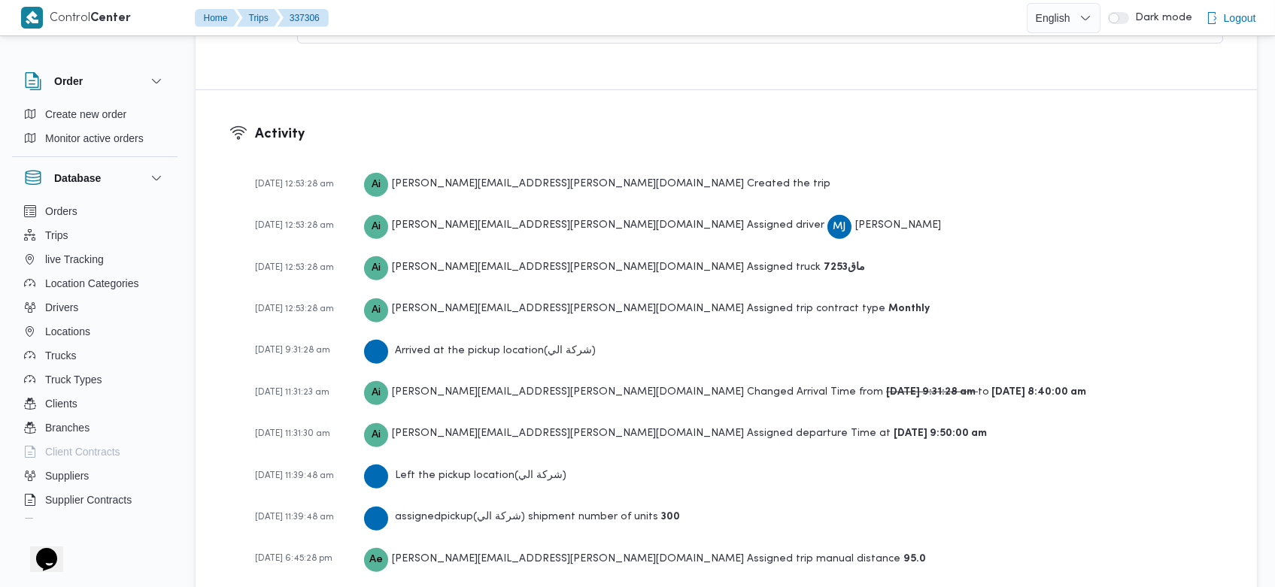
scroll to position [2189, 0]
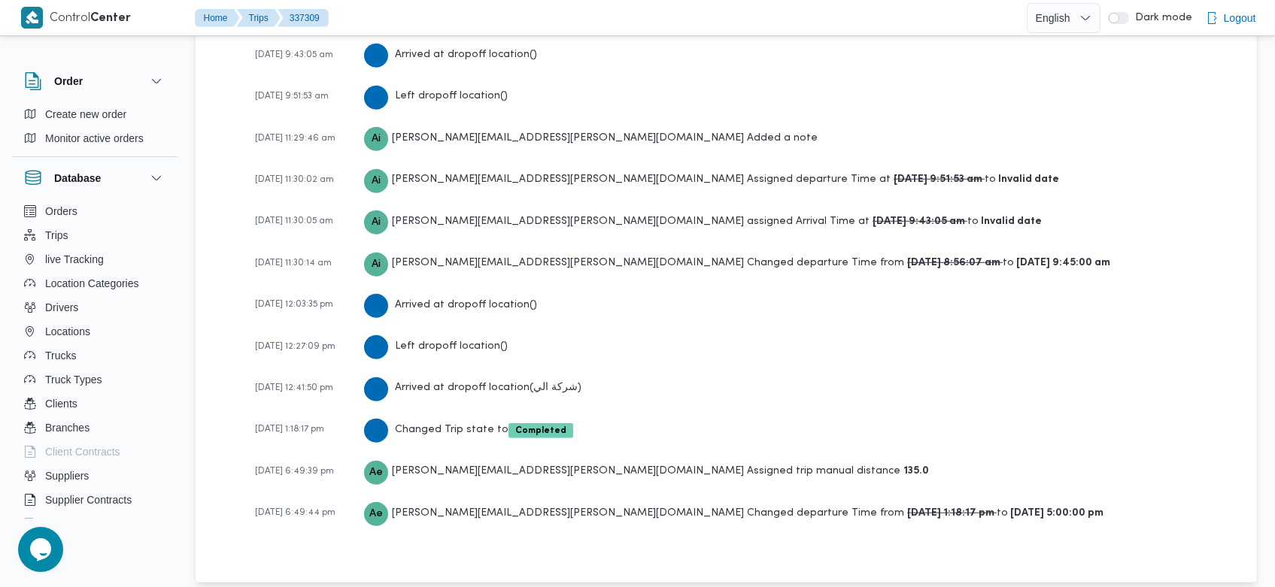
scroll to position [2615, 0]
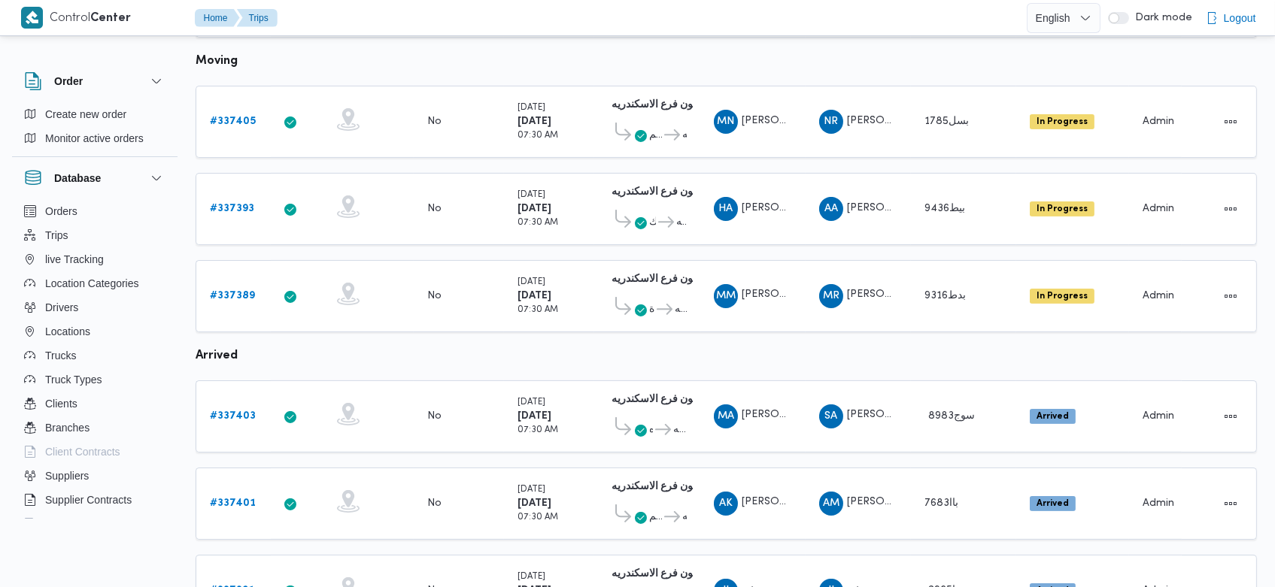
scroll to position [892, 0]
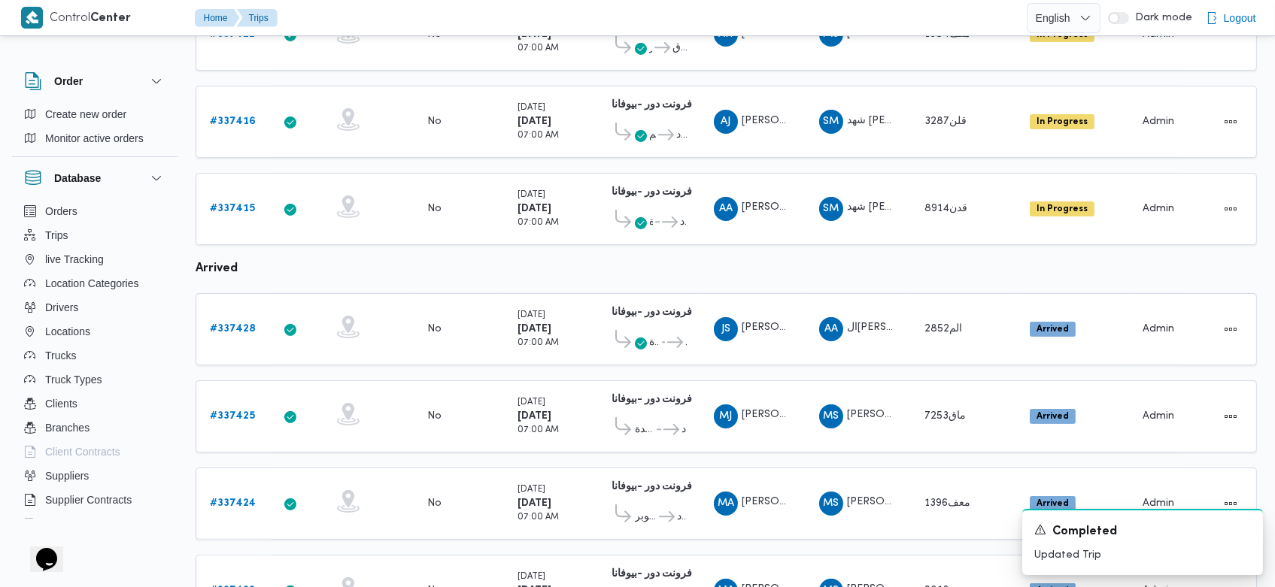
scroll to position [1063, 0]
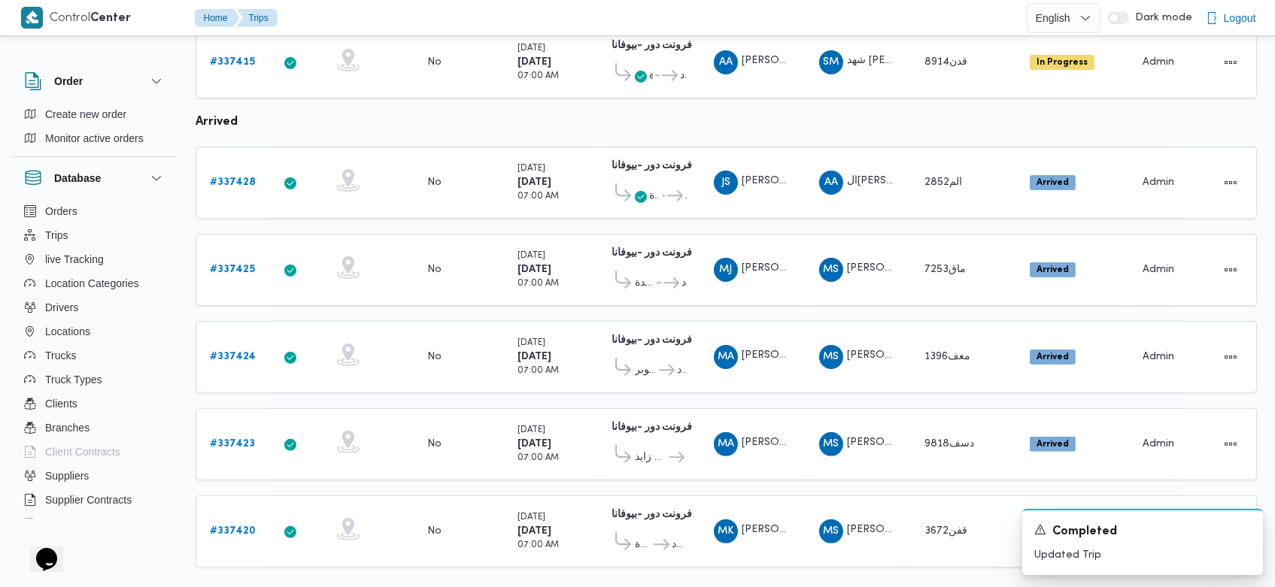
click at [911, 574] on div "Rows per page : 20 1" at bounding box center [726, 592] width 1079 height 36
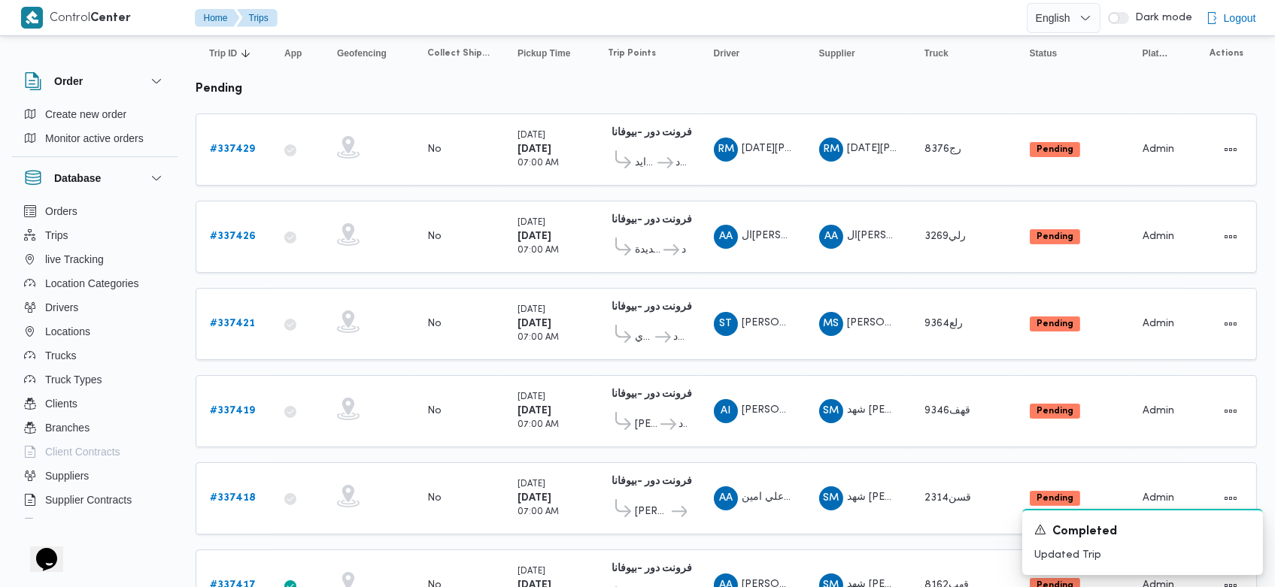
scroll to position [0, 0]
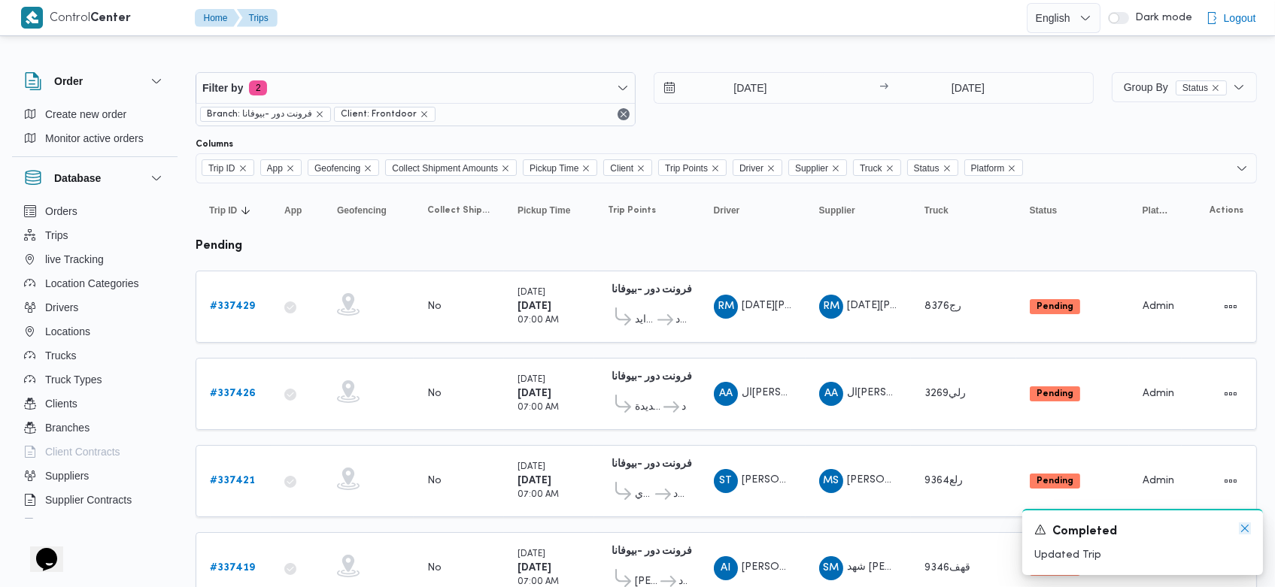
click at [1243, 523] on icon "Dismiss toast" at bounding box center [1245, 529] width 12 height 12
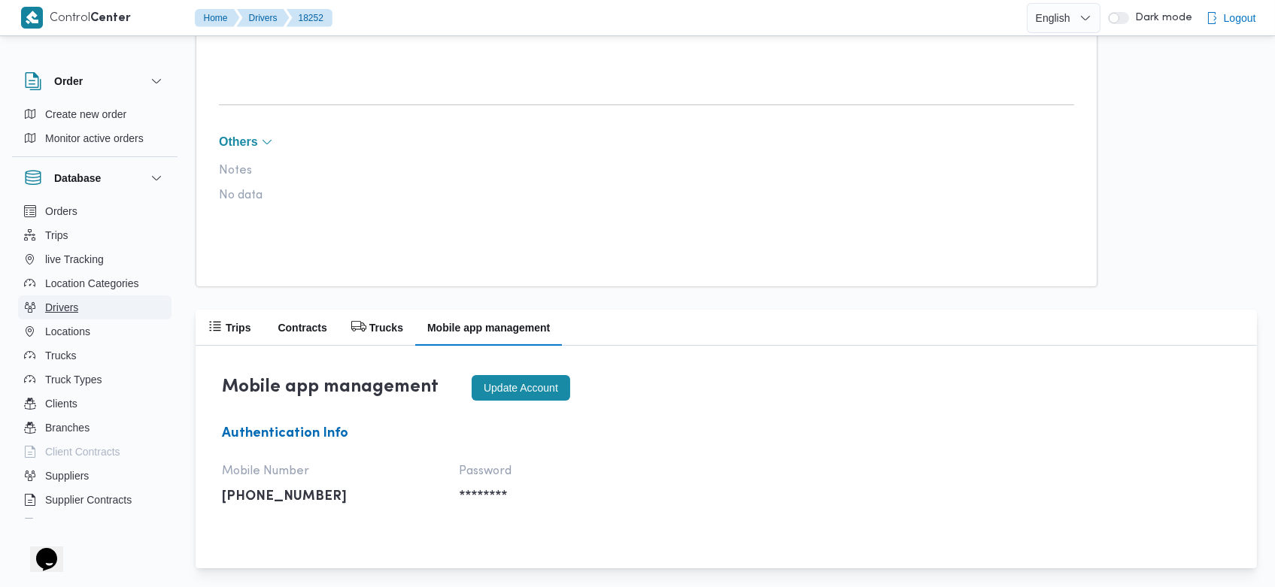
click at [73, 315] on span "Drivers" at bounding box center [61, 308] width 33 height 18
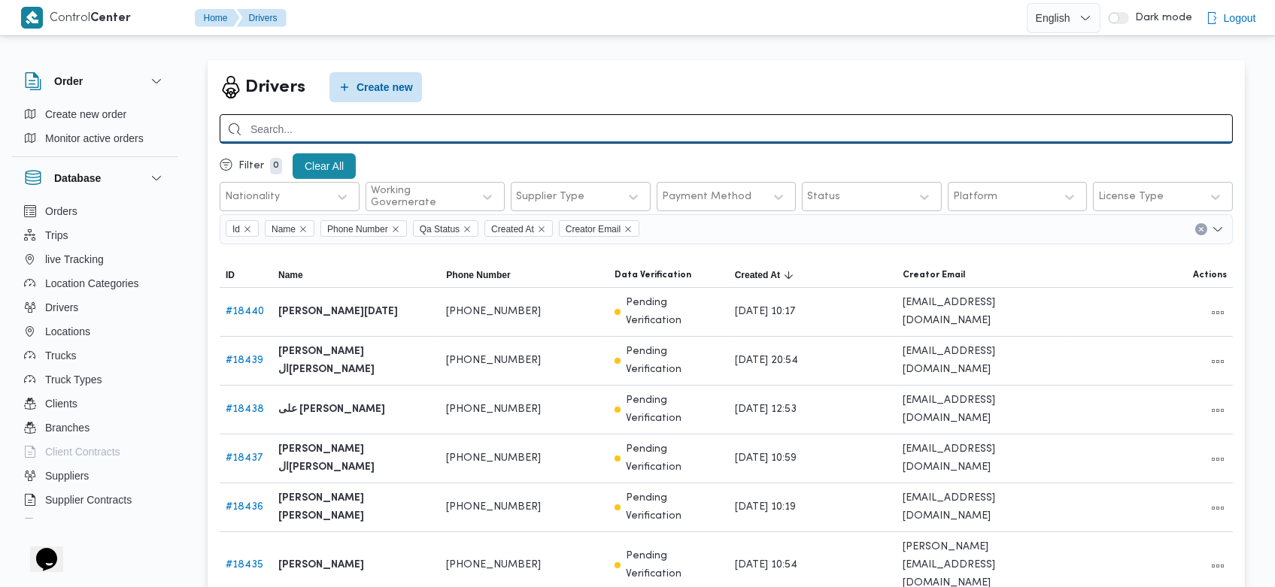
click at [853, 125] on input "search" at bounding box center [726, 128] width 1013 height 29
type input "مطاوع"
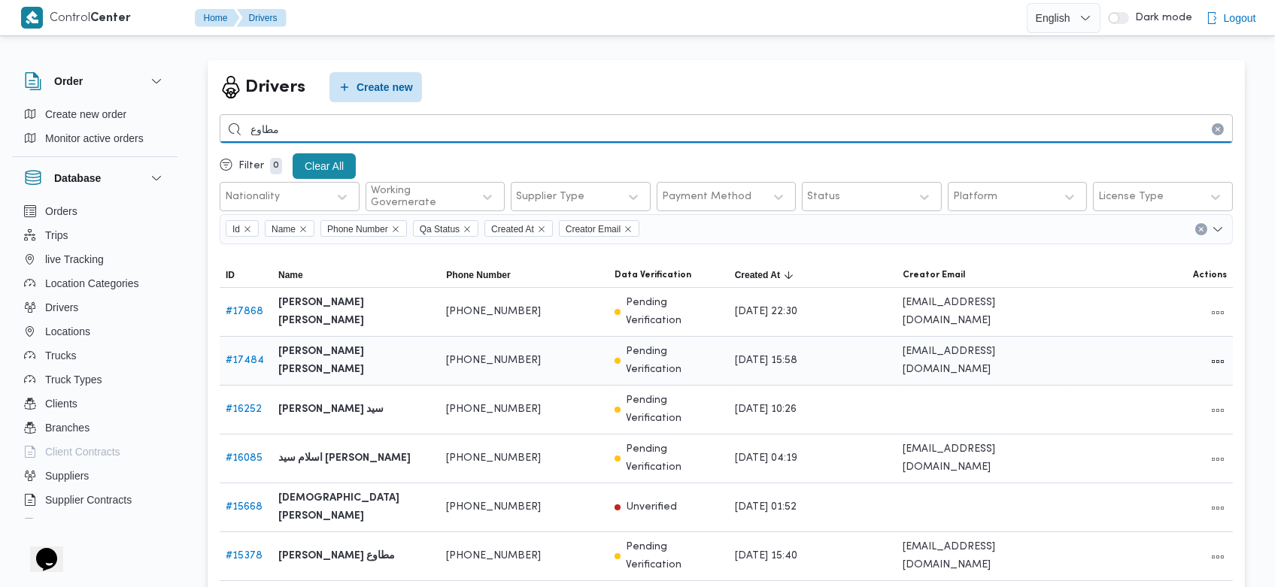
scroll to position [120, 0]
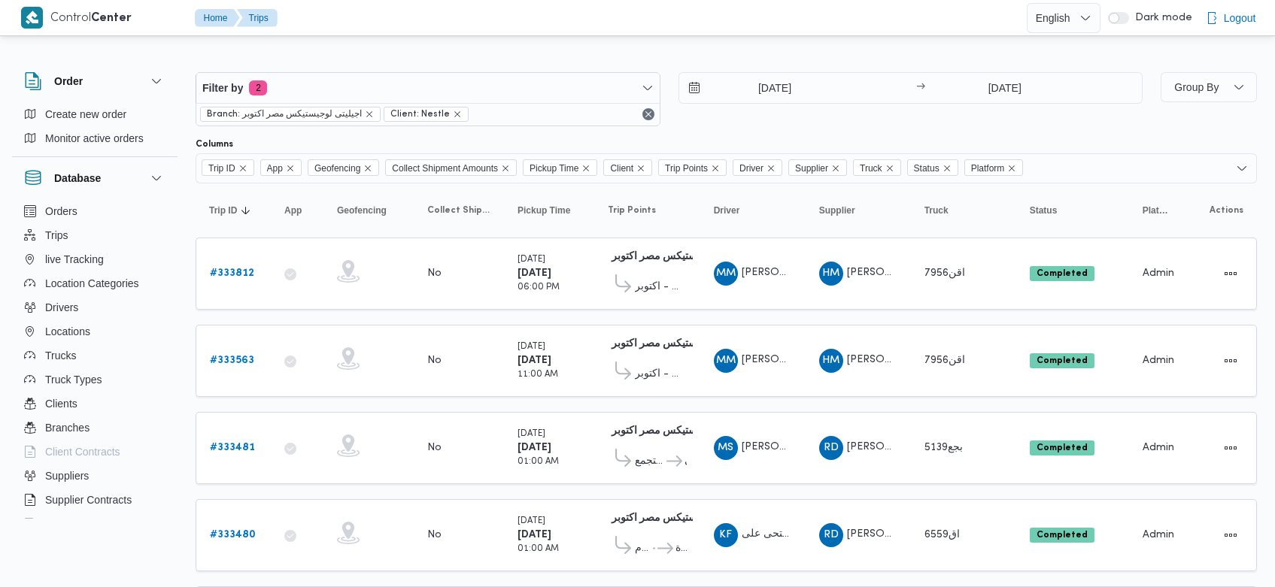
scroll to position [26, 0]
